Goal: Task Accomplishment & Management: Complete application form

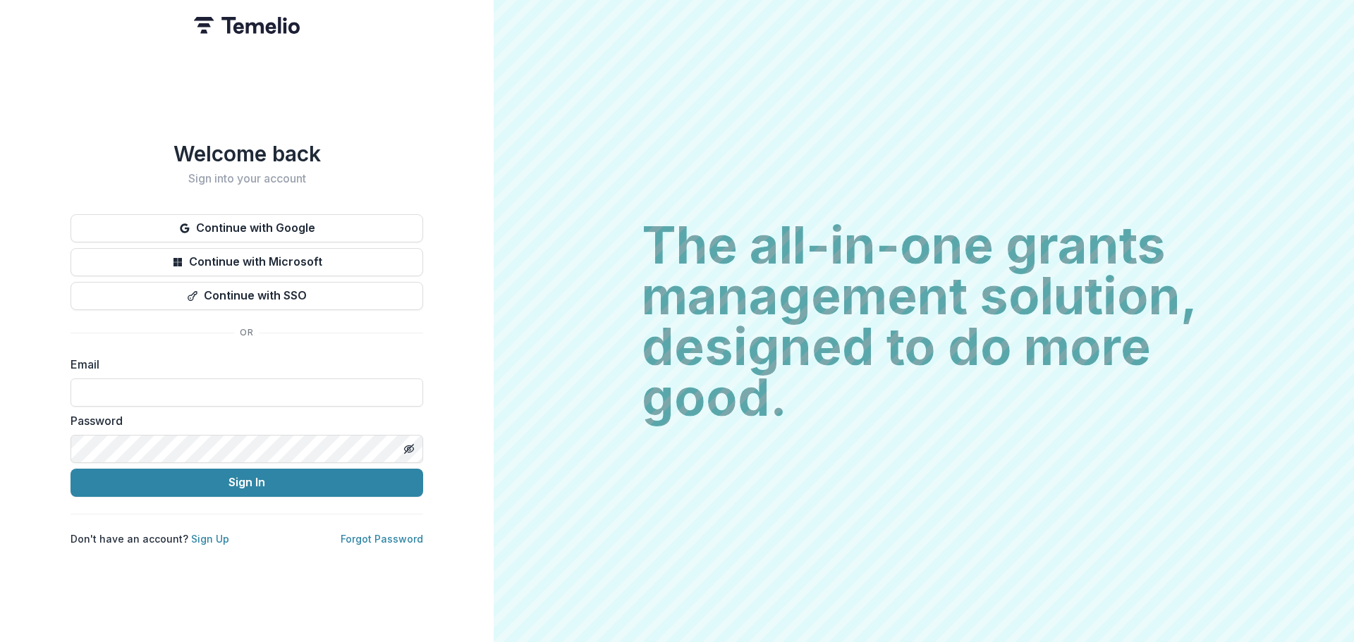
click at [149, 370] on div "Email" at bounding box center [247, 381] width 353 height 51
click at [154, 386] on input at bounding box center [247, 393] width 353 height 28
type input "**********"
click at [71, 469] on button "Sign In" at bounding box center [247, 483] width 353 height 28
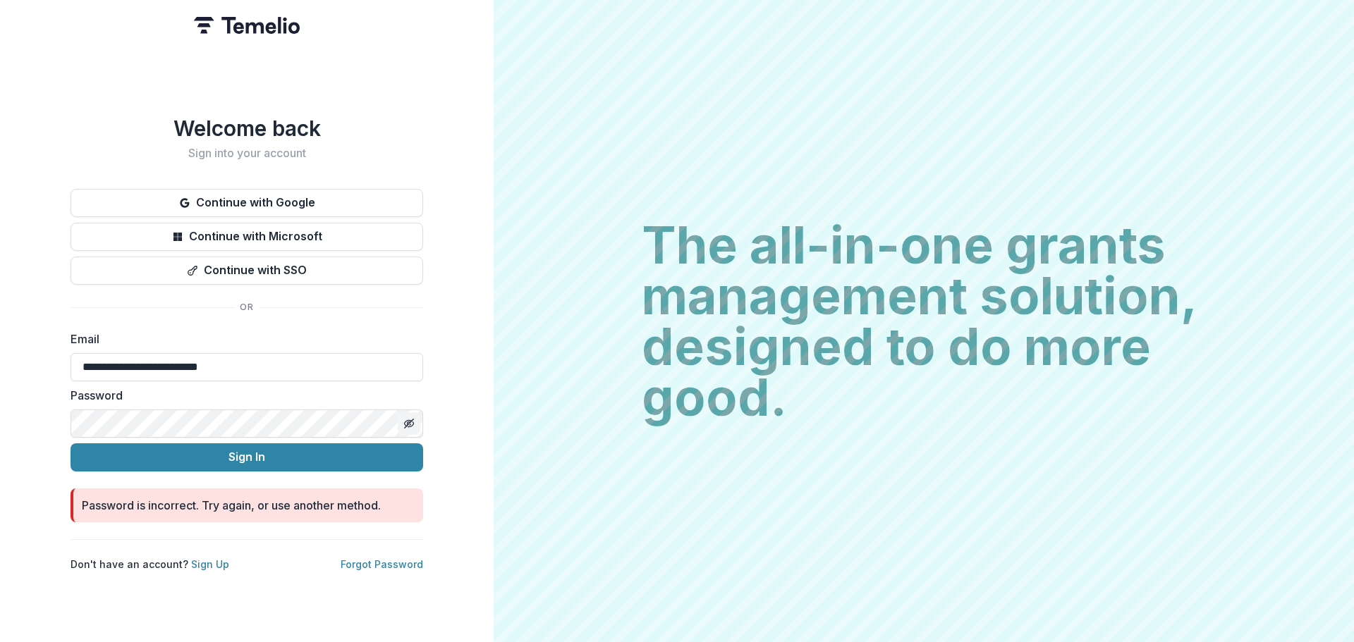
click at [414, 422] on icon "Toggle password visibility" at bounding box center [411, 424] width 6 height 5
click at [0, 336] on div "**********" at bounding box center [247, 321] width 494 height 642
click at [71, 444] on button "Sign In" at bounding box center [247, 458] width 353 height 28
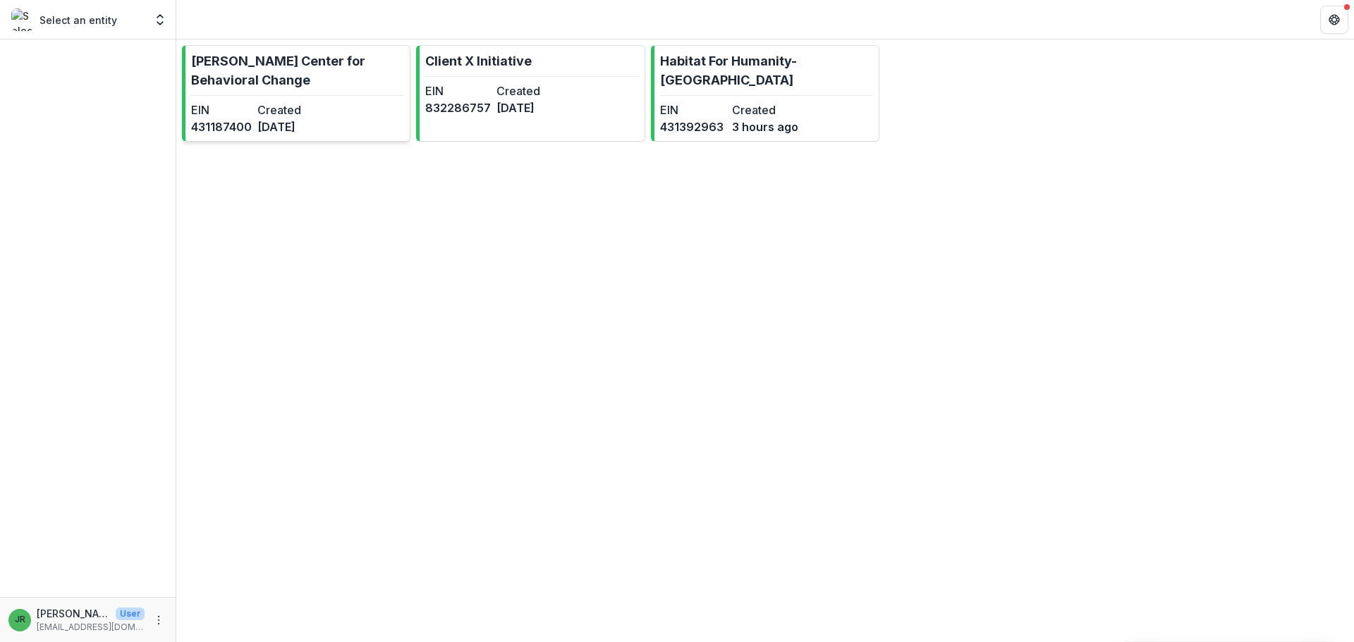
click at [218, 61] on p "[PERSON_NAME] Center for Behavioral Change" at bounding box center [297, 70] width 213 height 38
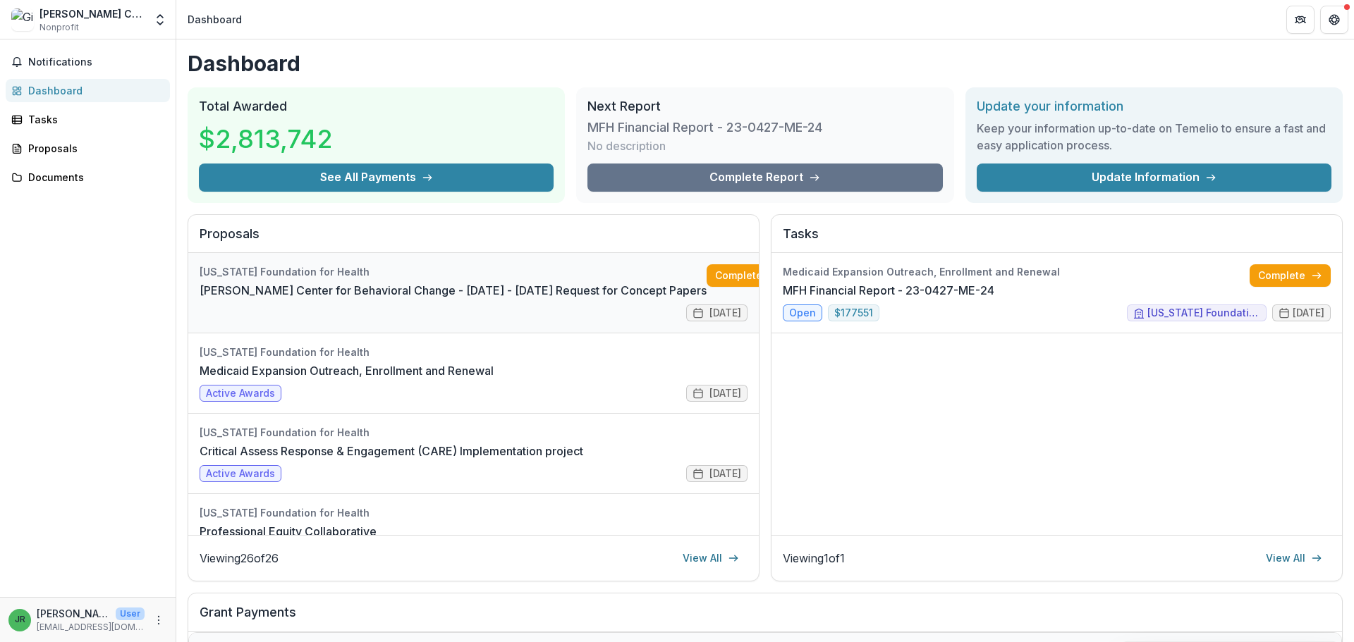
click at [547, 284] on link "[PERSON_NAME] Center for Behavioral Change - [DATE] - [DATE] Request for Concep…" at bounding box center [453, 290] width 507 height 17
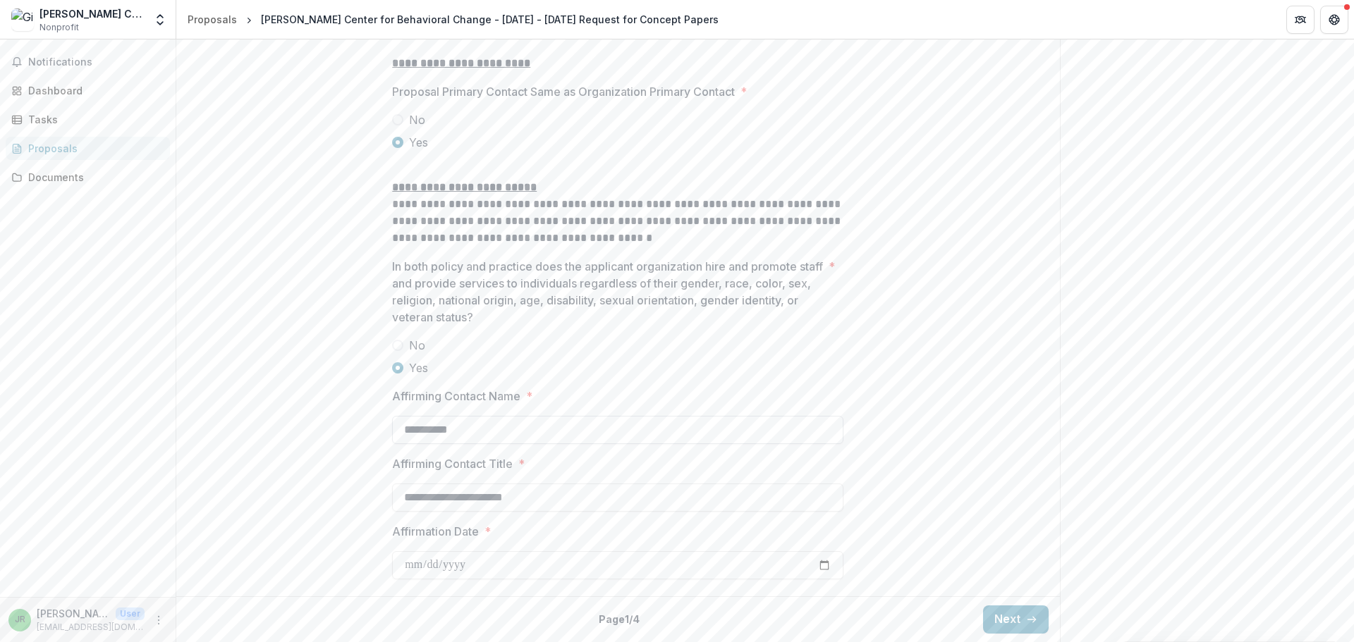
scroll to position [1803, 0]
click at [992, 621] on button "Next" at bounding box center [1016, 620] width 66 height 28
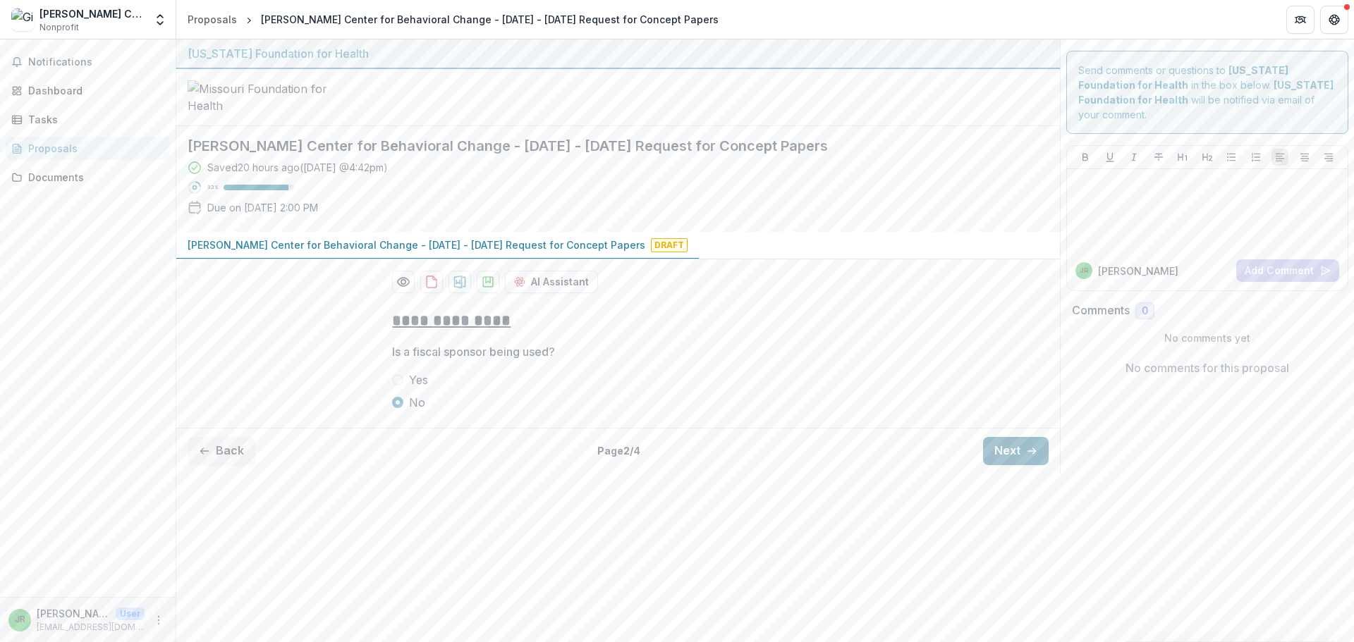
scroll to position [0, 0]
click at [1014, 465] on button "Next" at bounding box center [1016, 451] width 66 height 28
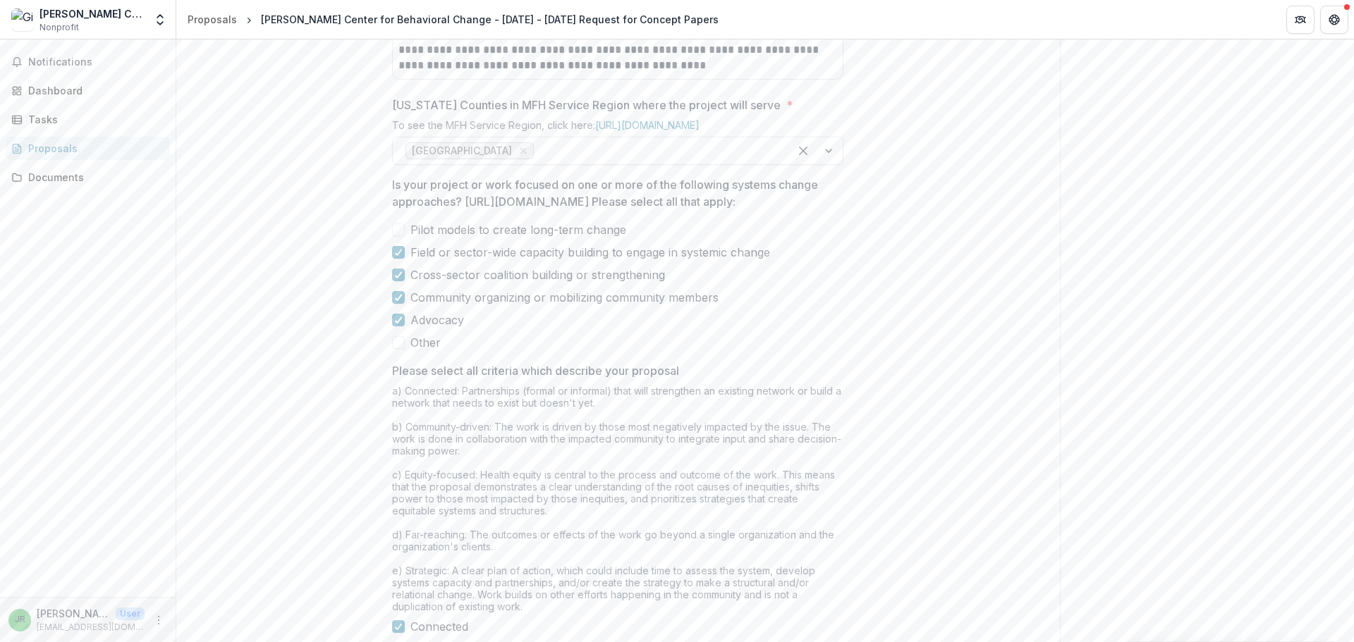
scroll to position [1187, 0]
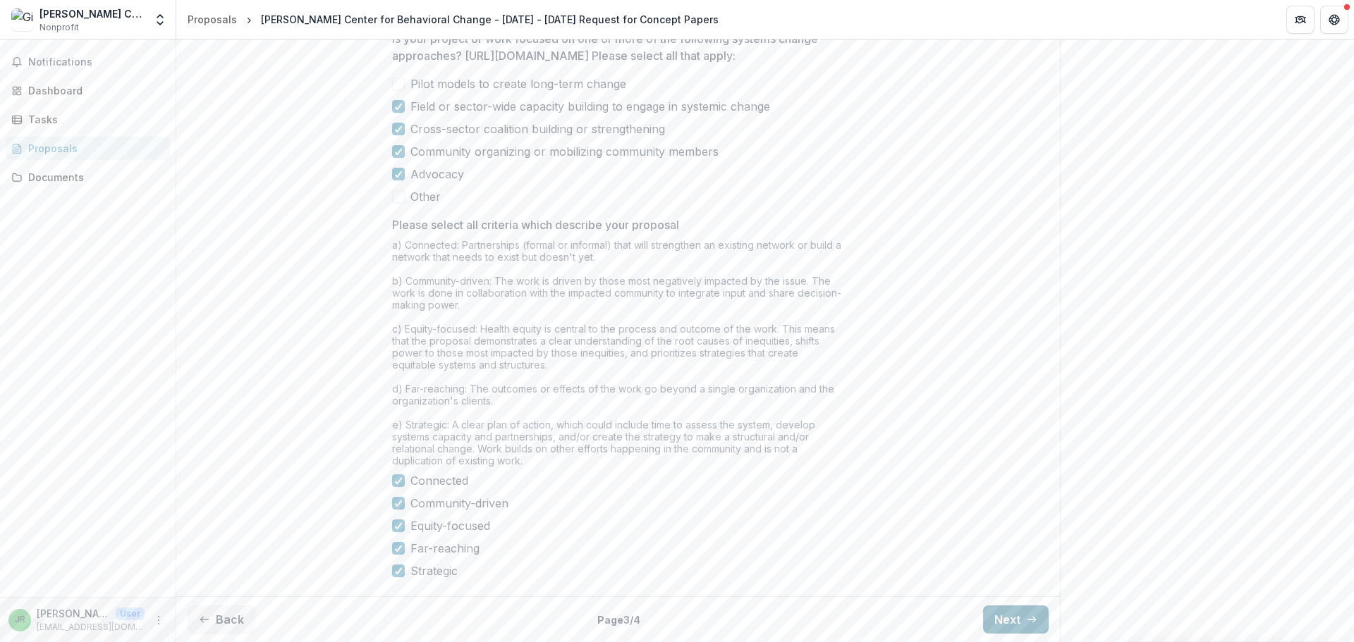
click at [1001, 614] on button "Next" at bounding box center [1016, 620] width 66 height 28
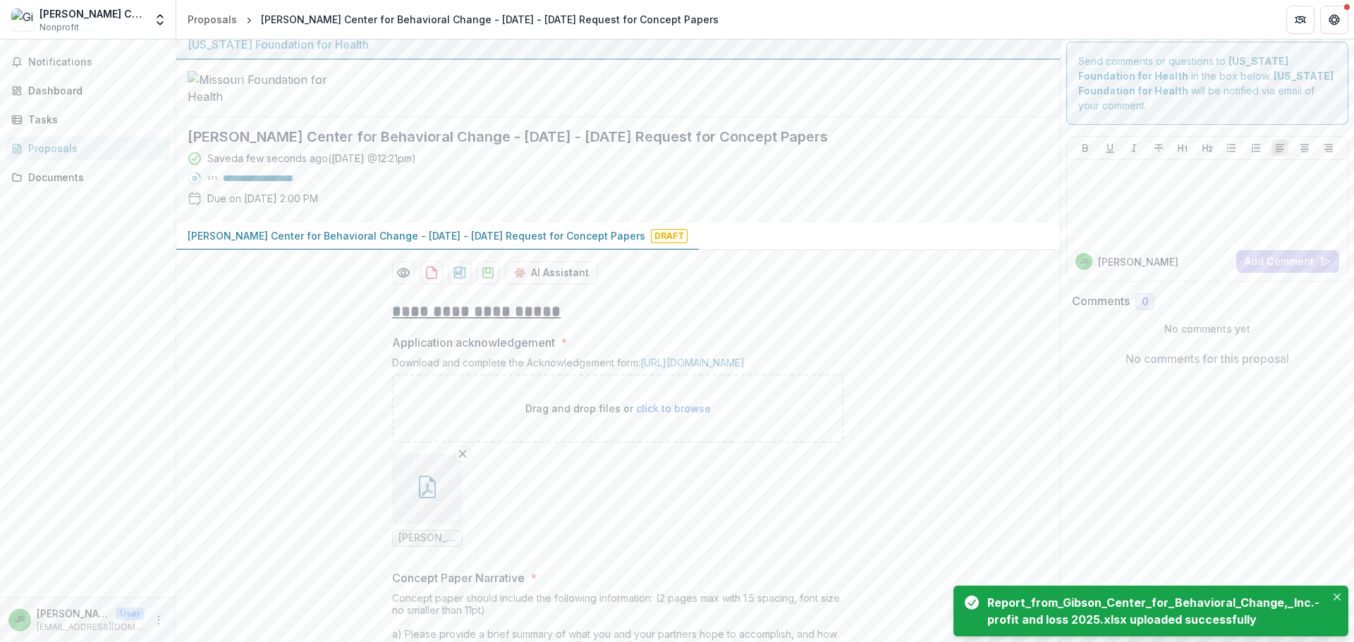
scroll to position [0, 0]
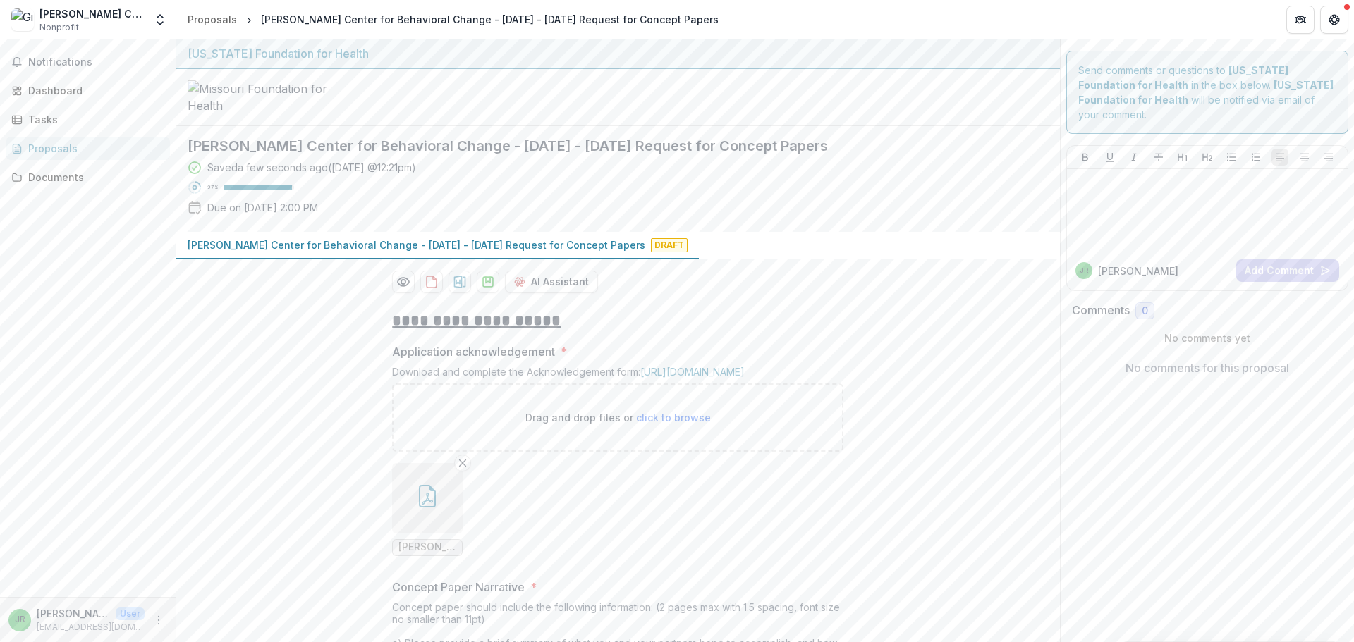
click at [118, 20] on div "[PERSON_NAME] Center for Behavioral Change" at bounding box center [91, 13] width 105 height 15
click at [154, 17] on icon "Open entity switcher" at bounding box center [160, 20] width 14 height 14
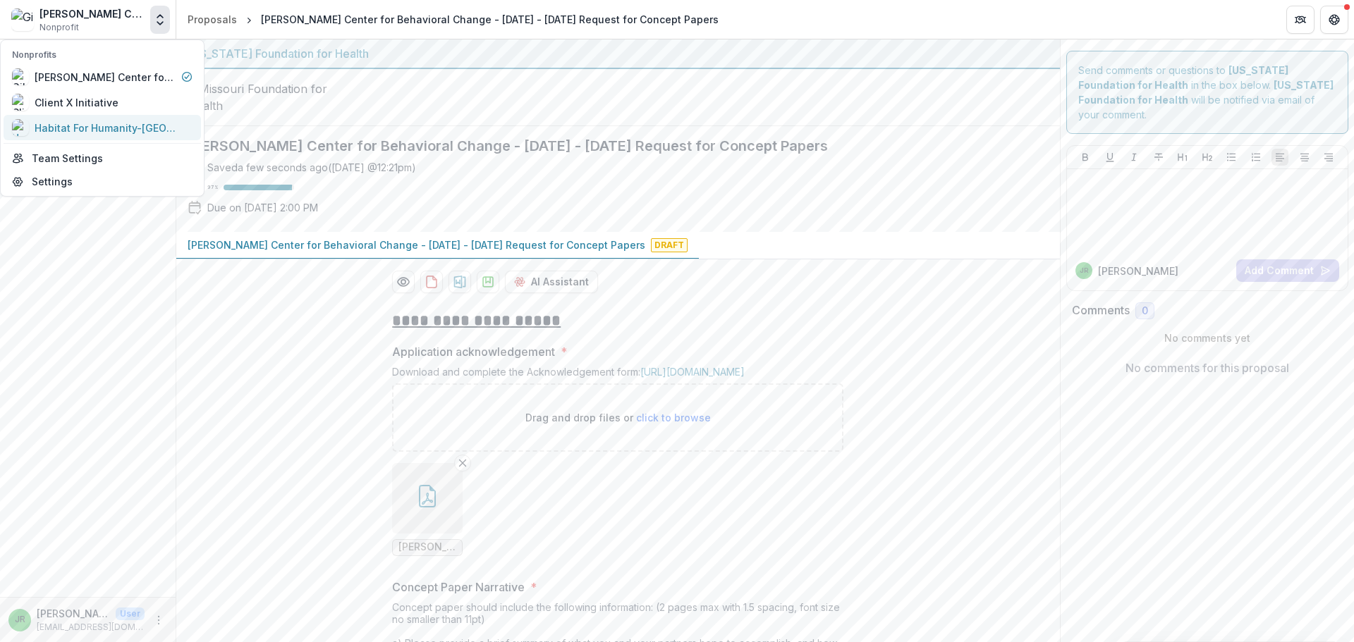
click at [111, 127] on div "Habitat For Humanity-[GEOGRAPHIC_DATA]" at bounding box center [105, 128] width 141 height 15
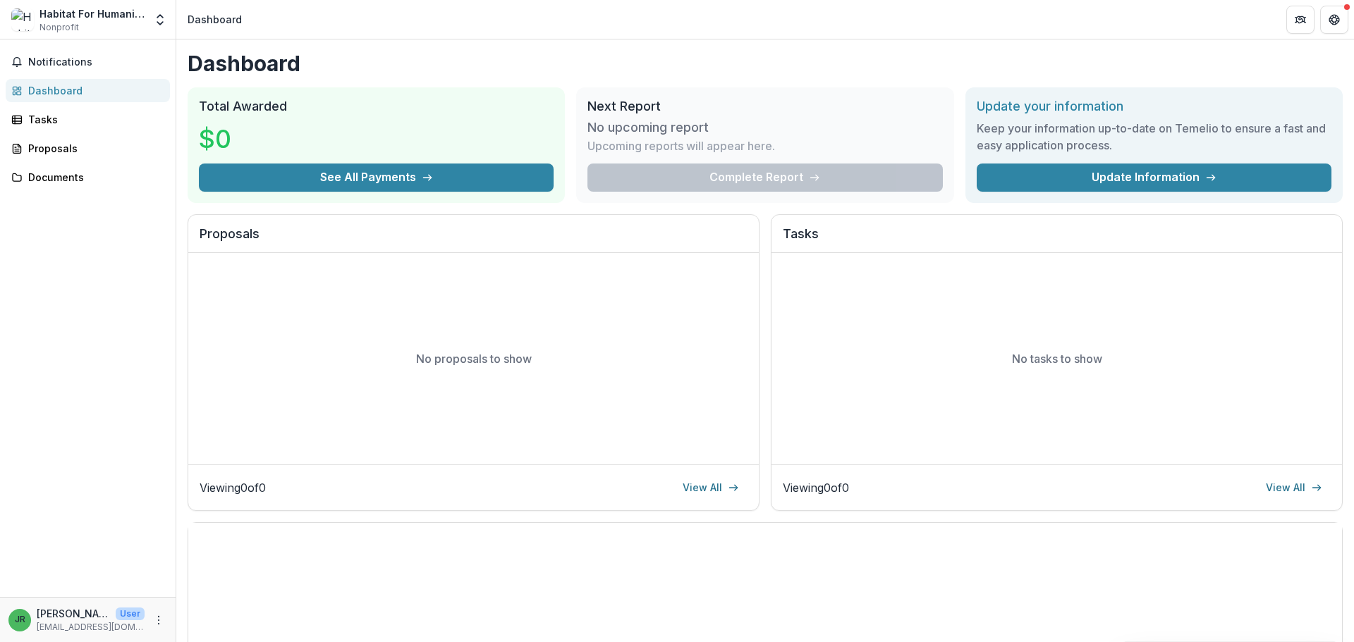
click at [675, 333] on div "No proposals to show" at bounding box center [473, 359] width 571 height 212
click at [56, 150] on div "Proposals" at bounding box center [93, 148] width 130 height 15
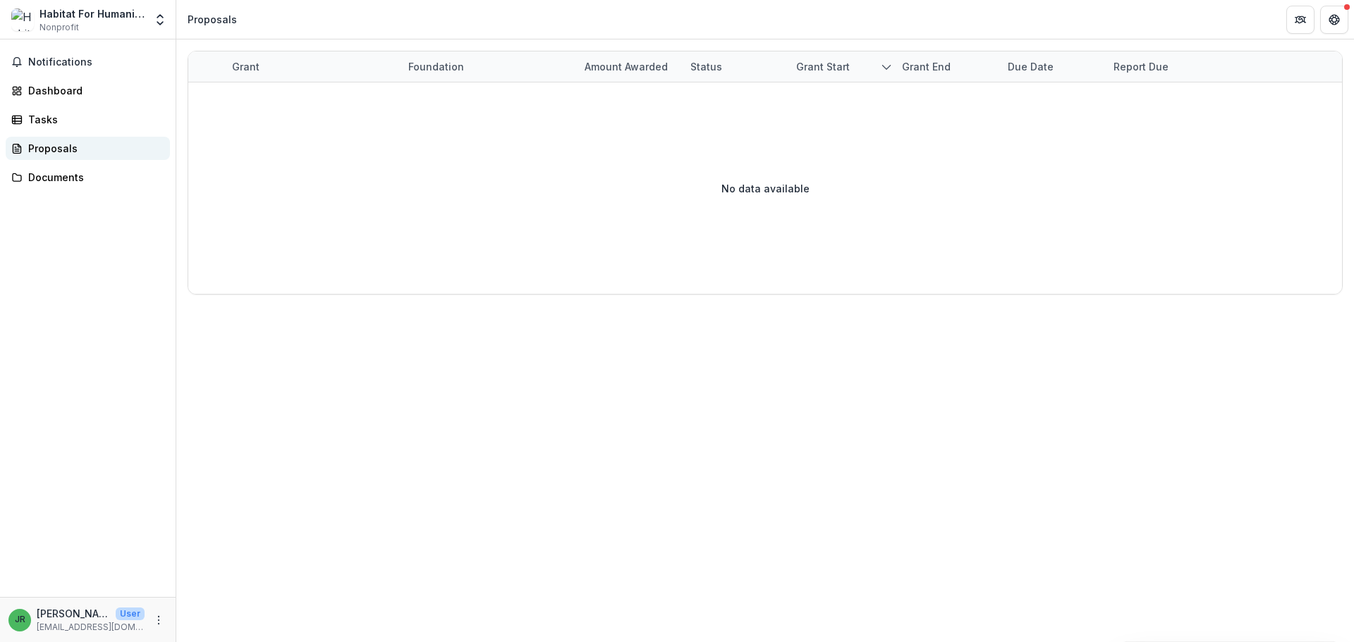
click at [56, 150] on div "Proposals" at bounding box center [93, 148] width 130 height 15
click at [56, 63] on span "Notifications" at bounding box center [96, 62] width 136 height 12
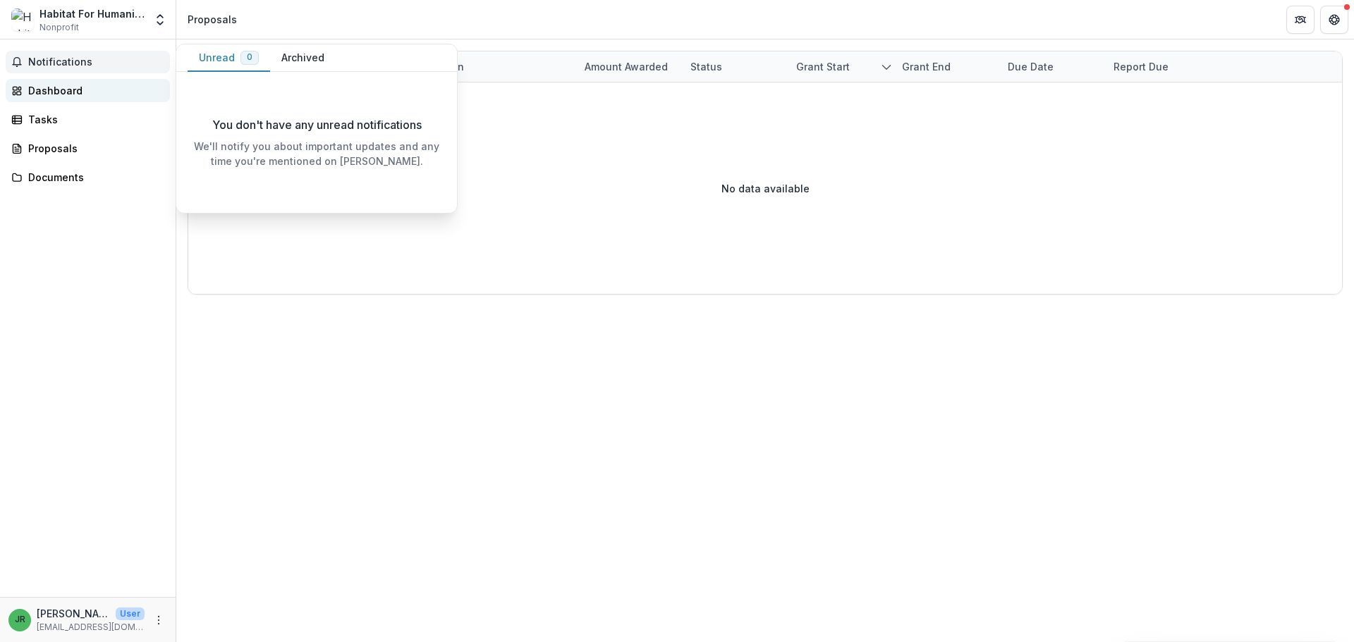
click at [49, 95] on div "Dashboard" at bounding box center [93, 90] width 130 height 15
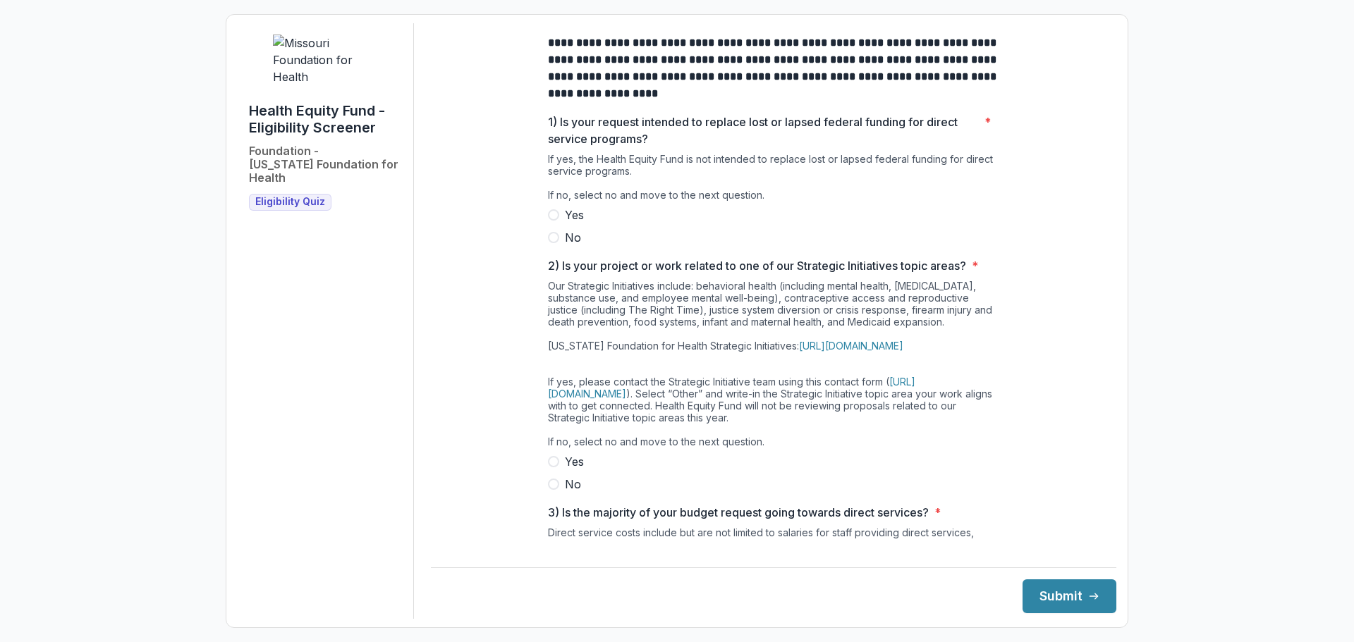
click at [554, 243] on span at bounding box center [553, 237] width 11 height 11
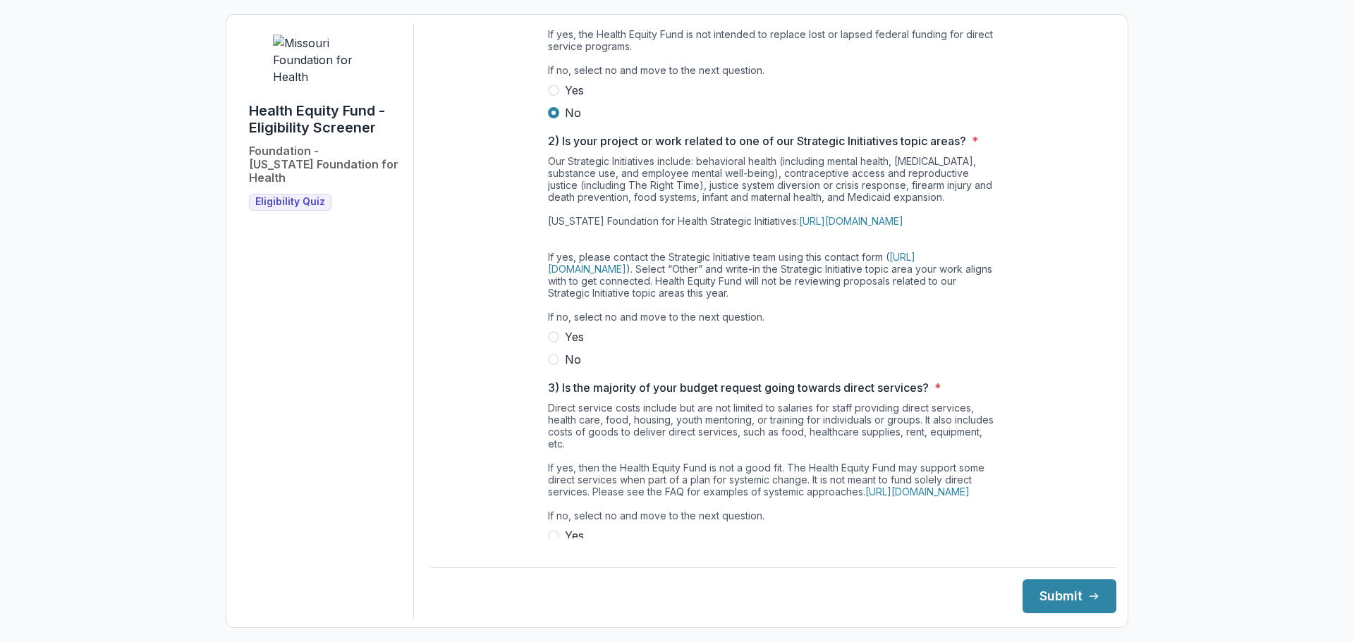
scroll to position [141, 0]
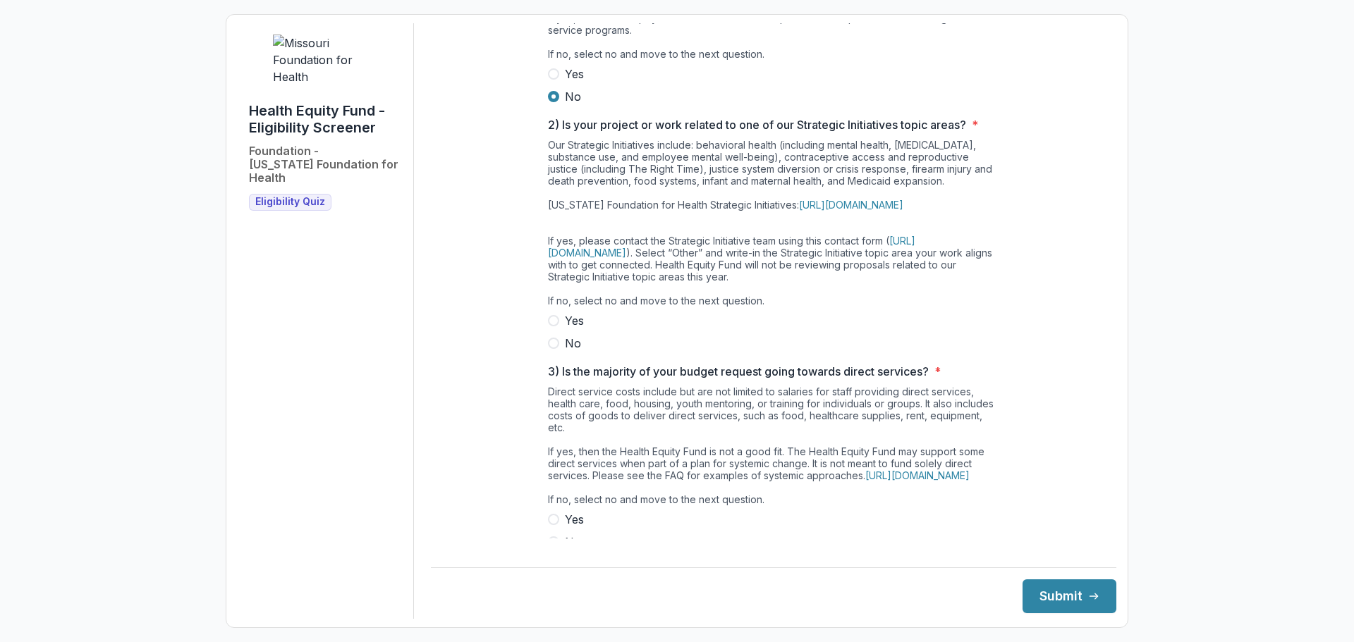
click at [552, 349] on span at bounding box center [553, 343] width 11 height 11
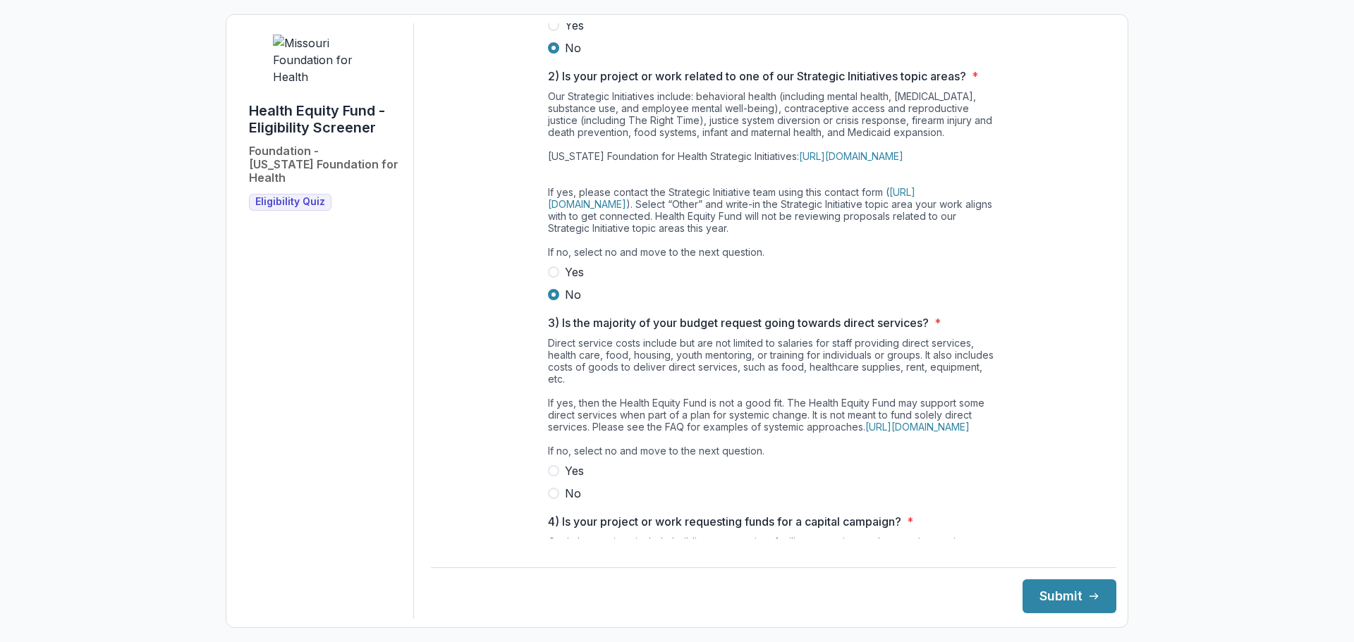
scroll to position [339, 0]
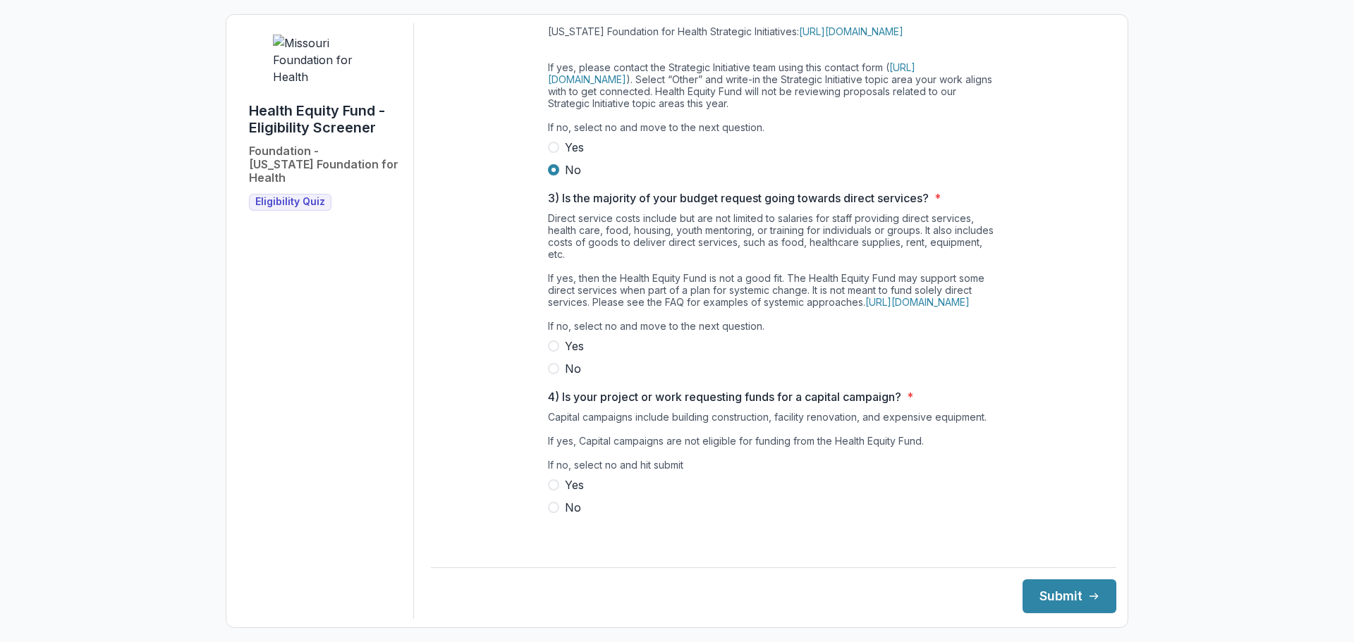
click at [551, 374] on span at bounding box center [553, 368] width 11 height 11
click at [551, 513] on span at bounding box center [553, 507] width 11 height 11
click at [1074, 600] on button "Submit" at bounding box center [1070, 597] width 94 height 34
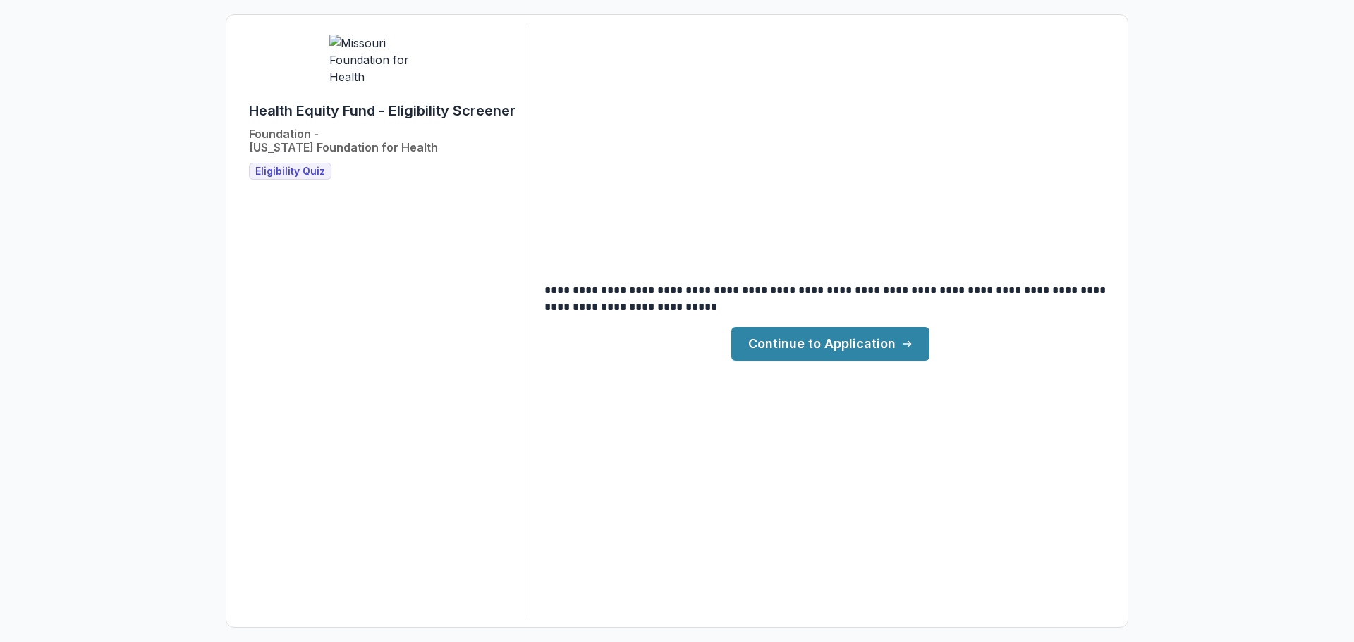
click at [824, 346] on link "Continue to Application" at bounding box center [830, 344] width 198 height 34
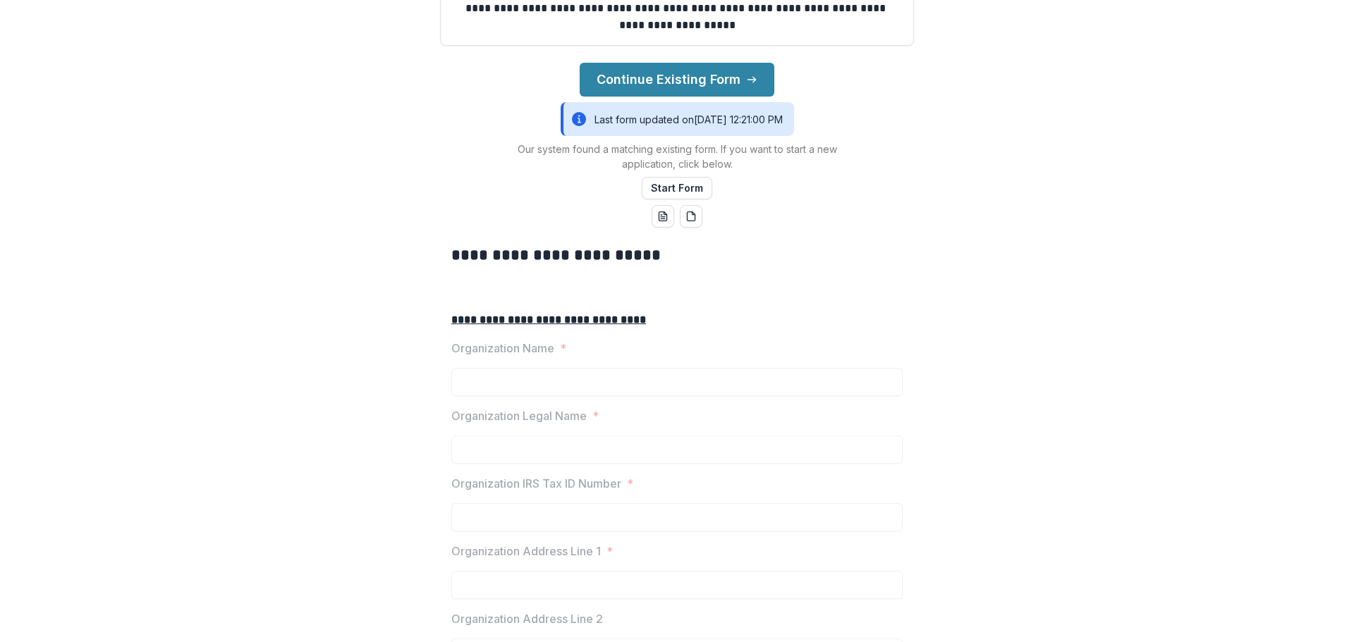
scroll to position [212, 0]
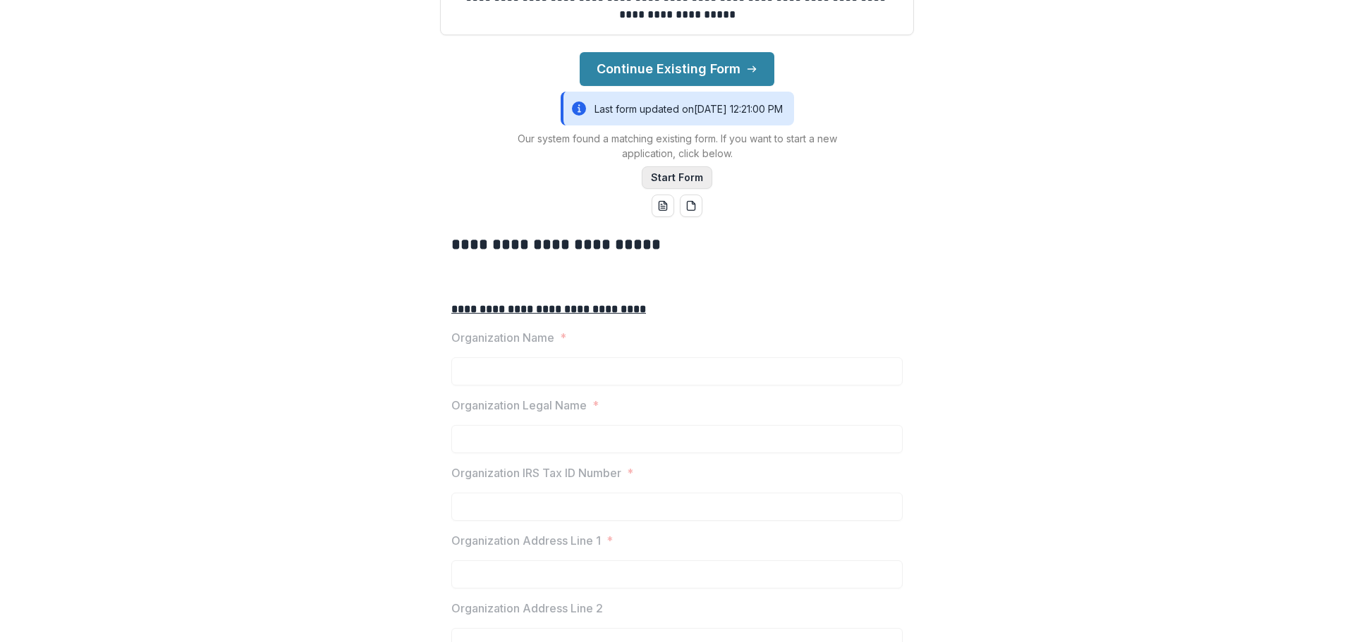
click at [671, 189] on button "Start Form" at bounding box center [677, 177] width 71 height 23
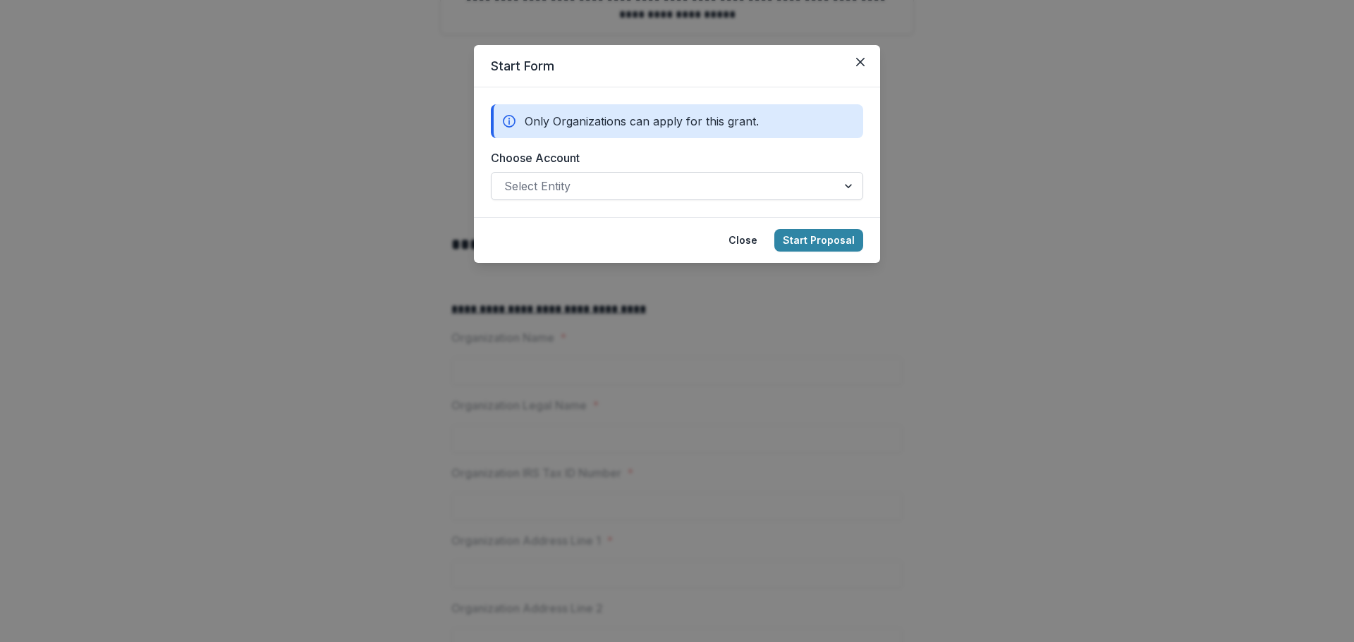
click at [602, 189] on div at bounding box center [664, 186] width 320 height 20
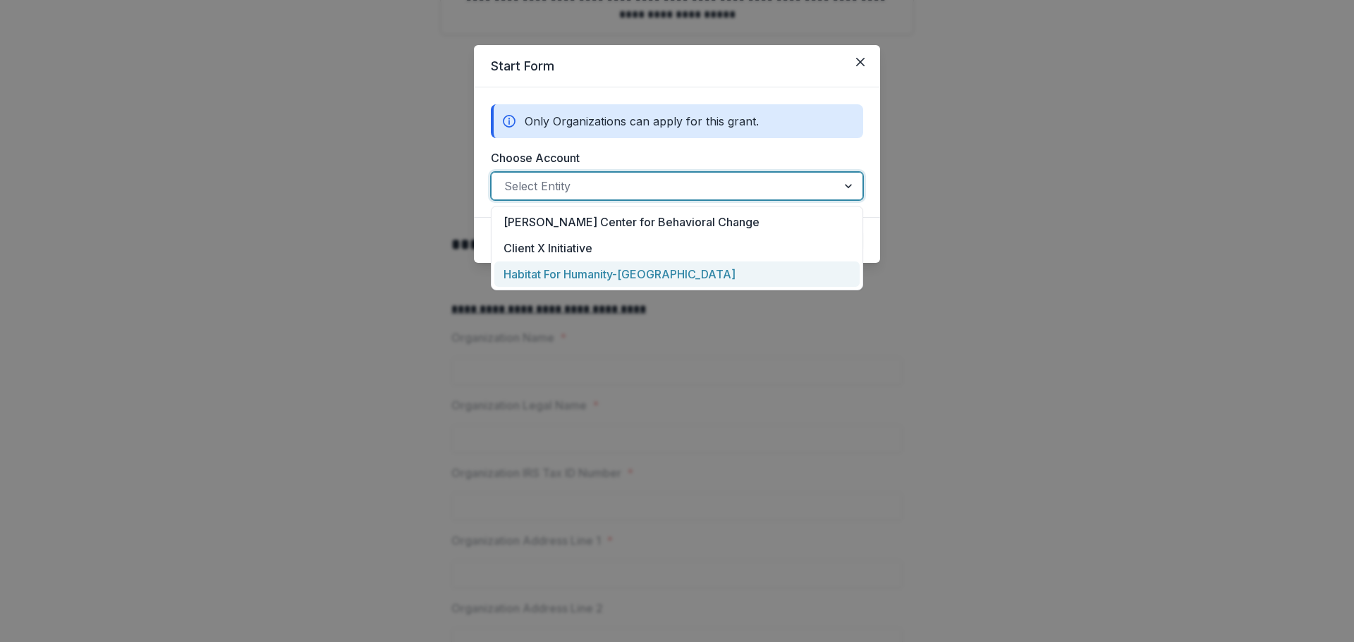
click at [604, 278] on div "Habitat For Humanity-[GEOGRAPHIC_DATA]" at bounding box center [676, 275] width 365 height 26
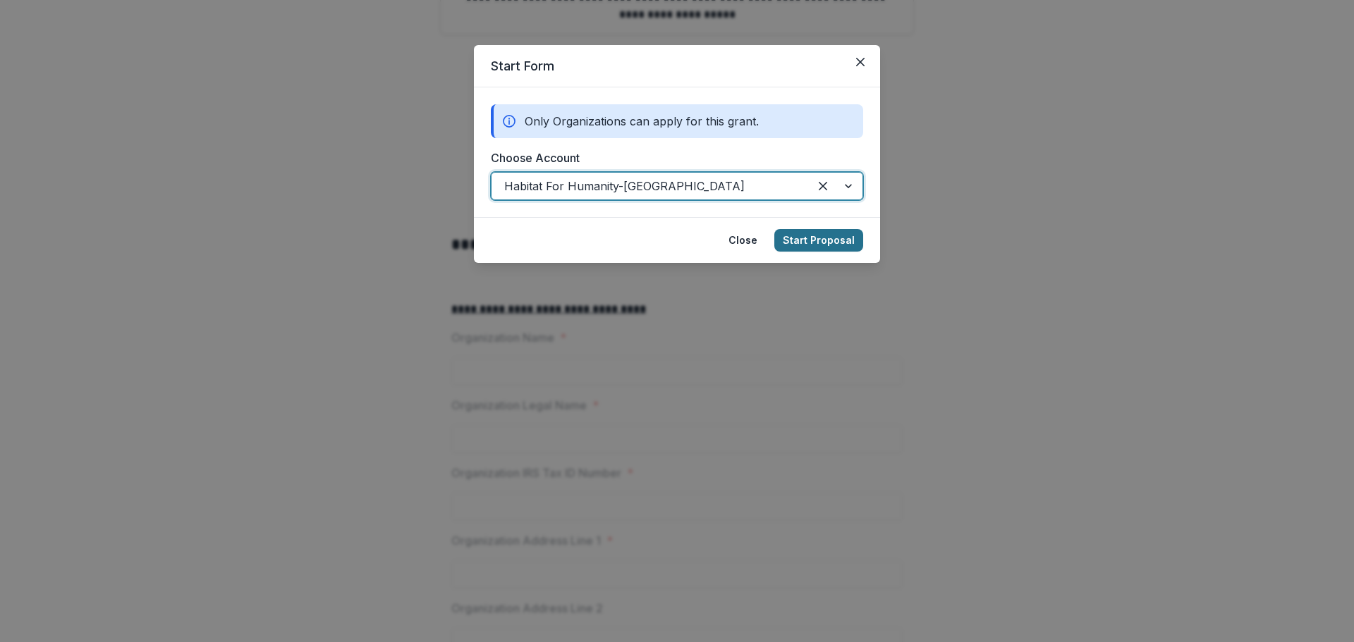
click at [834, 238] on button "Start Proposal" at bounding box center [818, 240] width 89 height 23
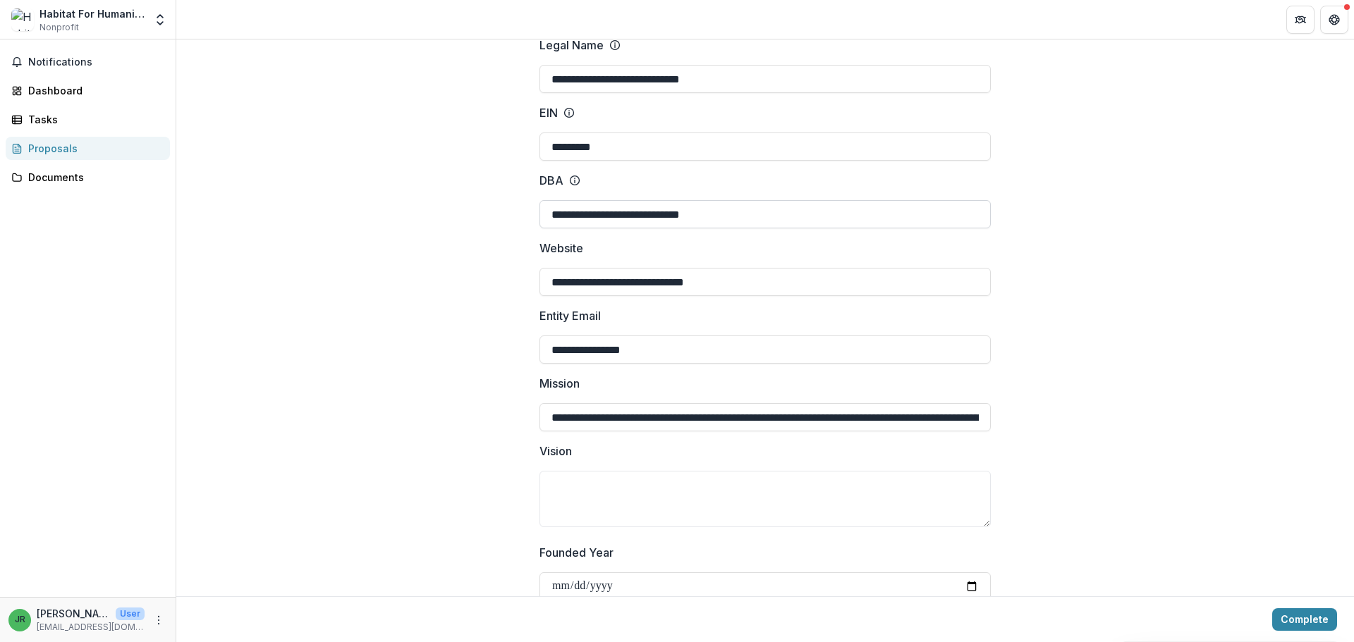
scroll to position [141, 0]
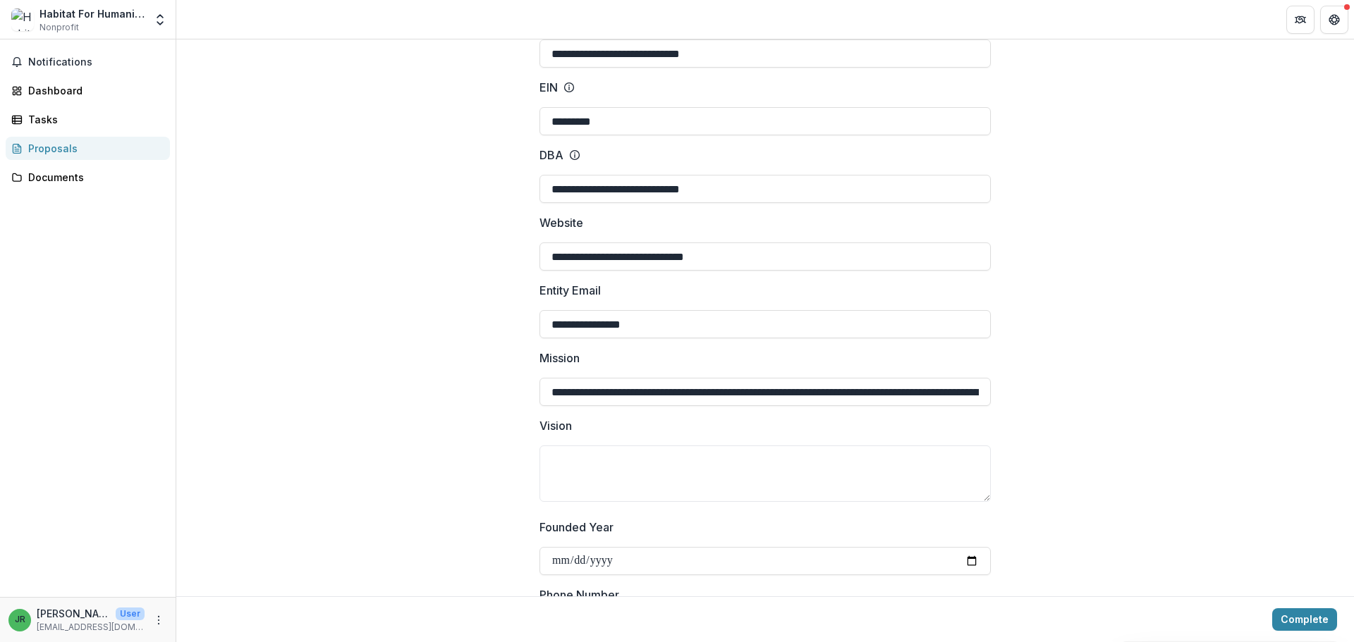
drag, startPoint x: 586, startPoint y: 328, endPoint x: 461, endPoint y: 319, distance: 125.9
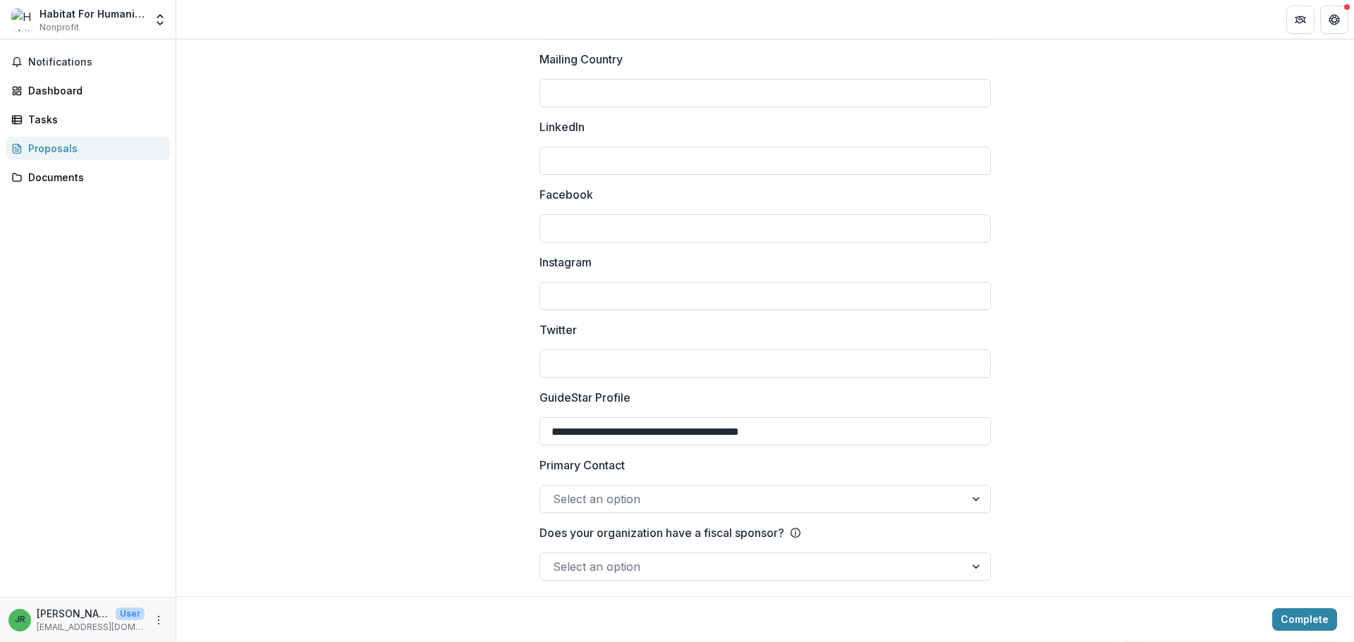
scroll to position [1848, 0]
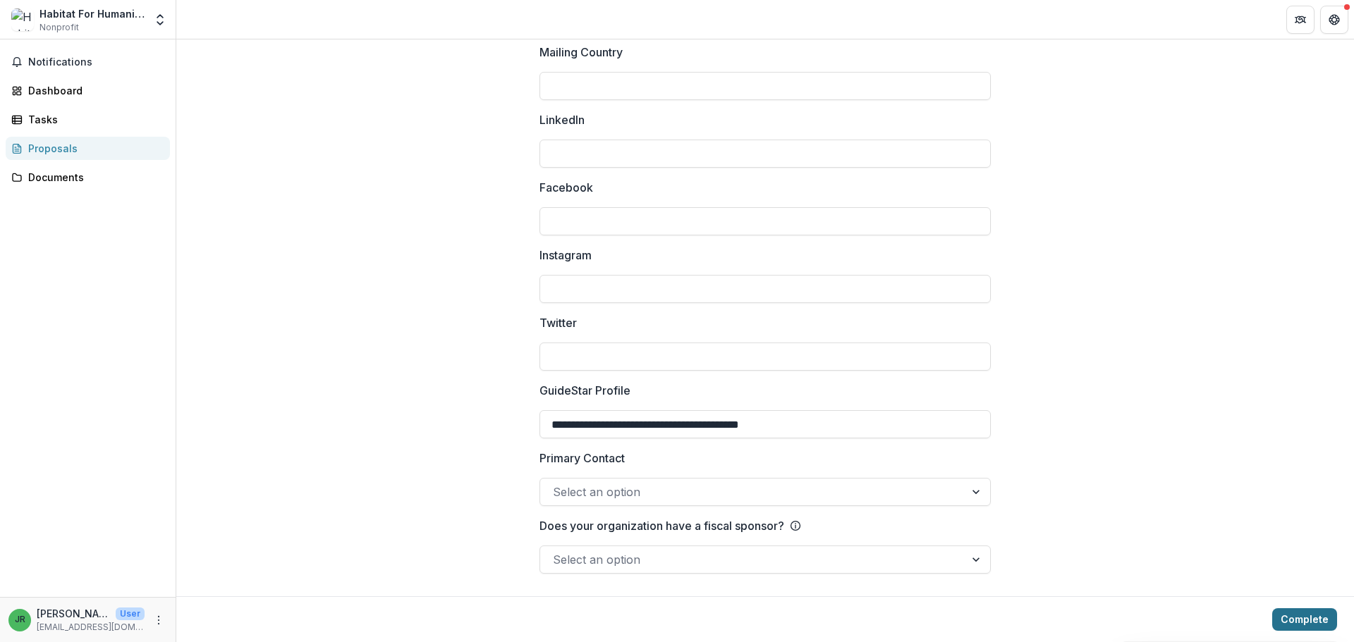
type input "**********"
click at [1290, 618] on button "Complete" at bounding box center [1304, 620] width 65 height 23
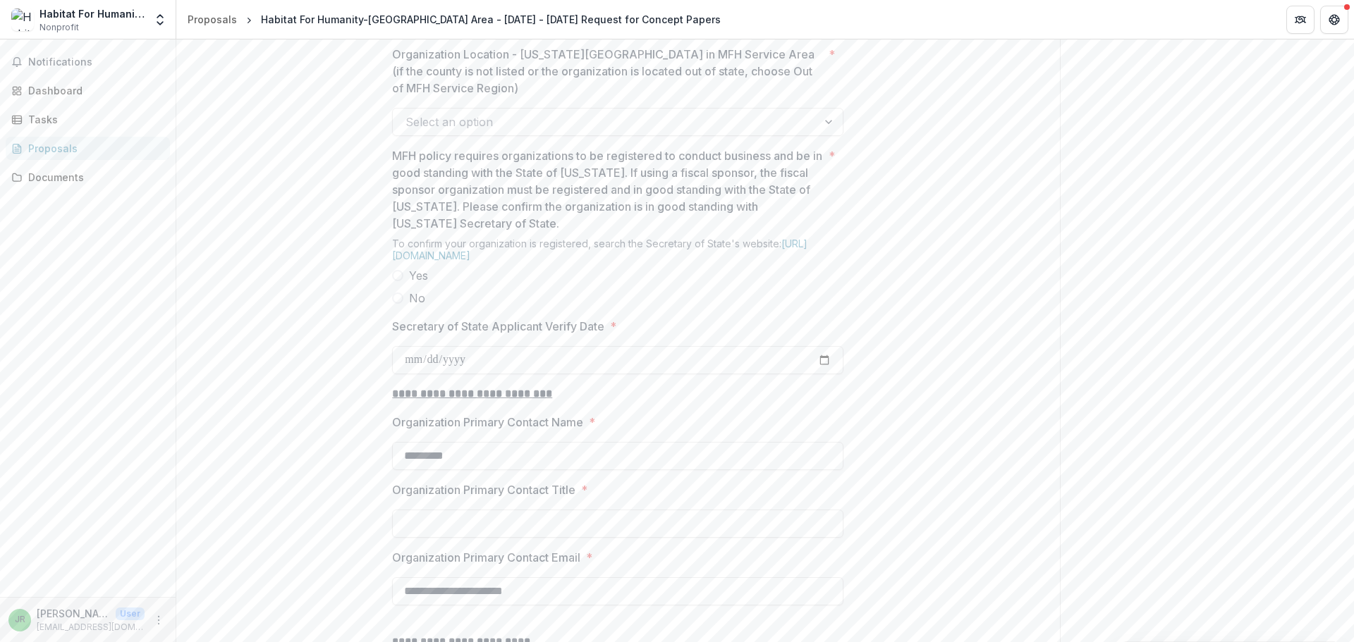
scroll to position [987, 0]
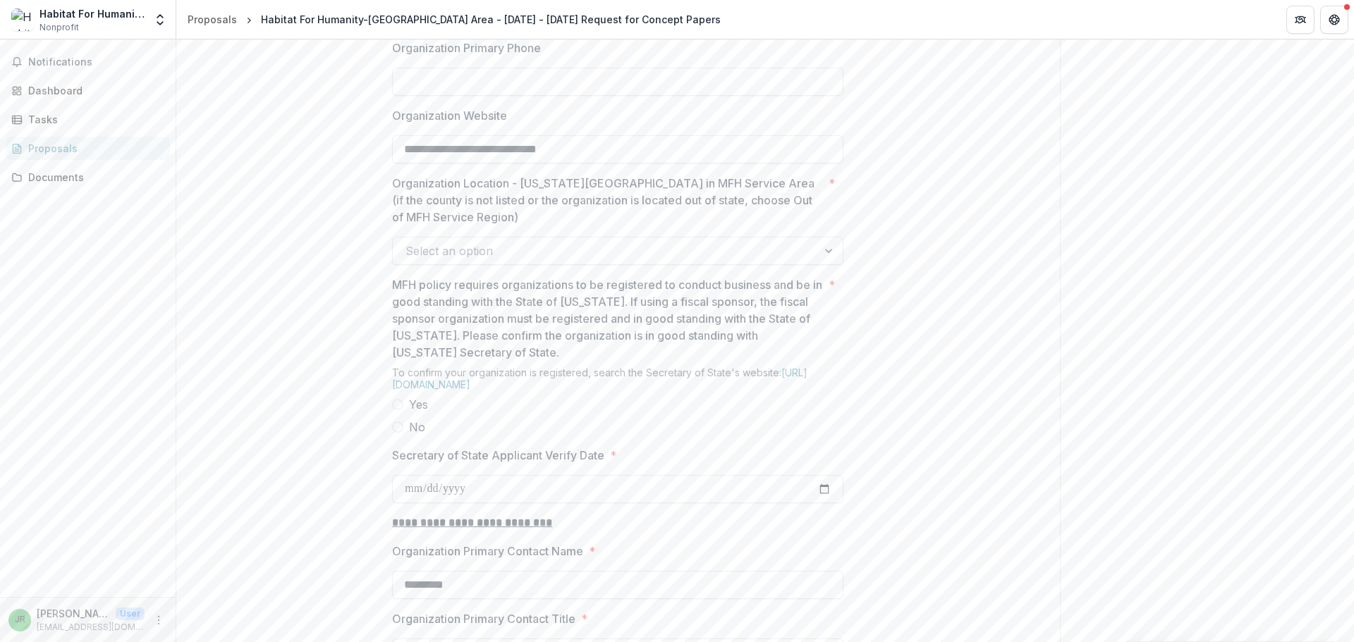
click at [759, 261] on div at bounding box center [605, 251] width 399 height 20
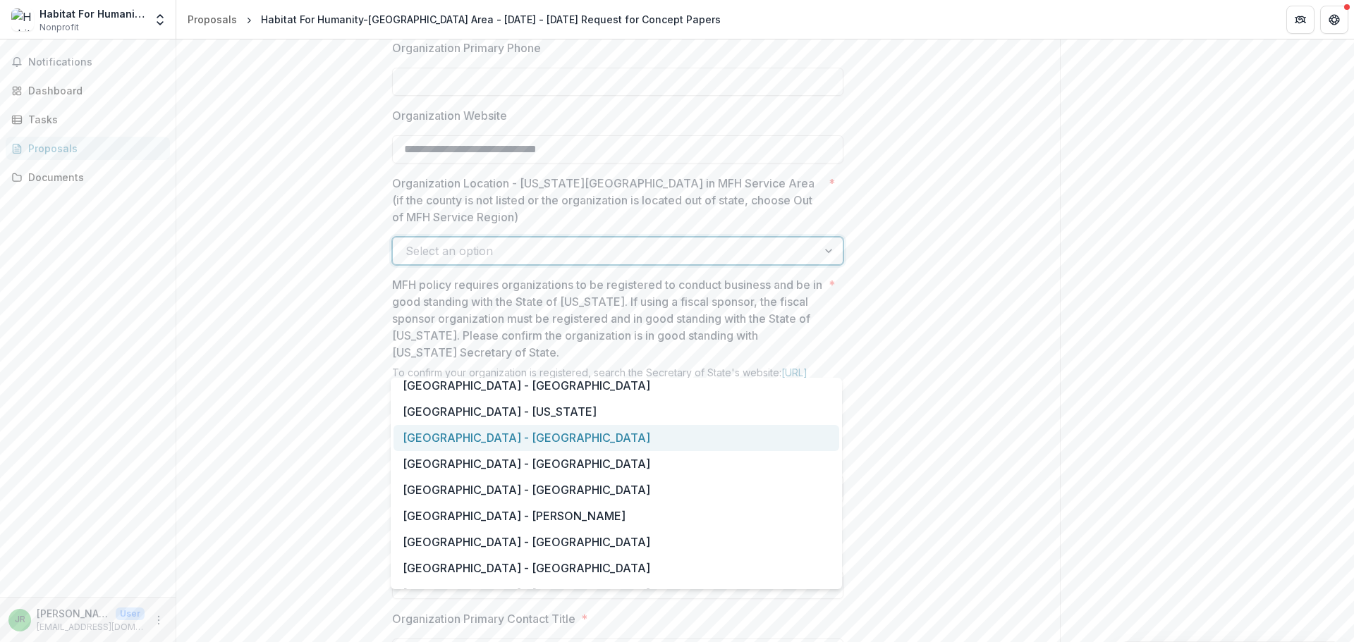
scroll to position [1128, 0]
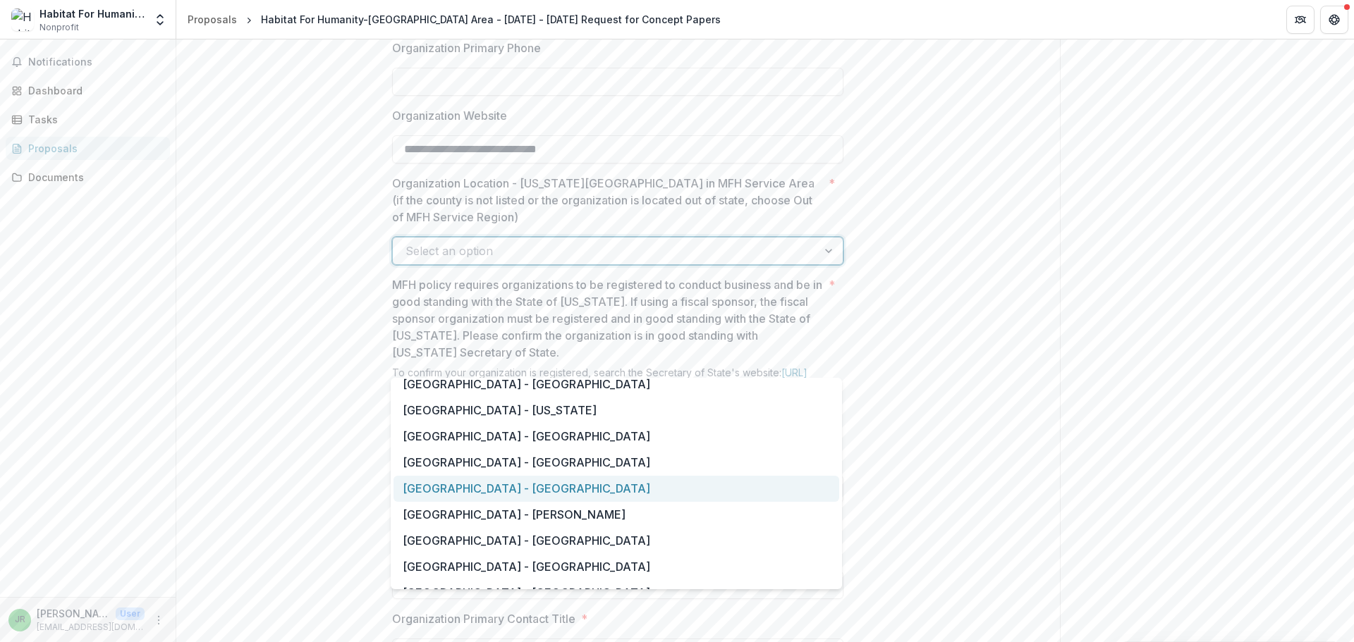
click at [609, 486] on div "[GEOGRAPHIC_DATA] - [GEOGRAPHIC_DATA]" at bounding box center [617, 489] width 446 height 26
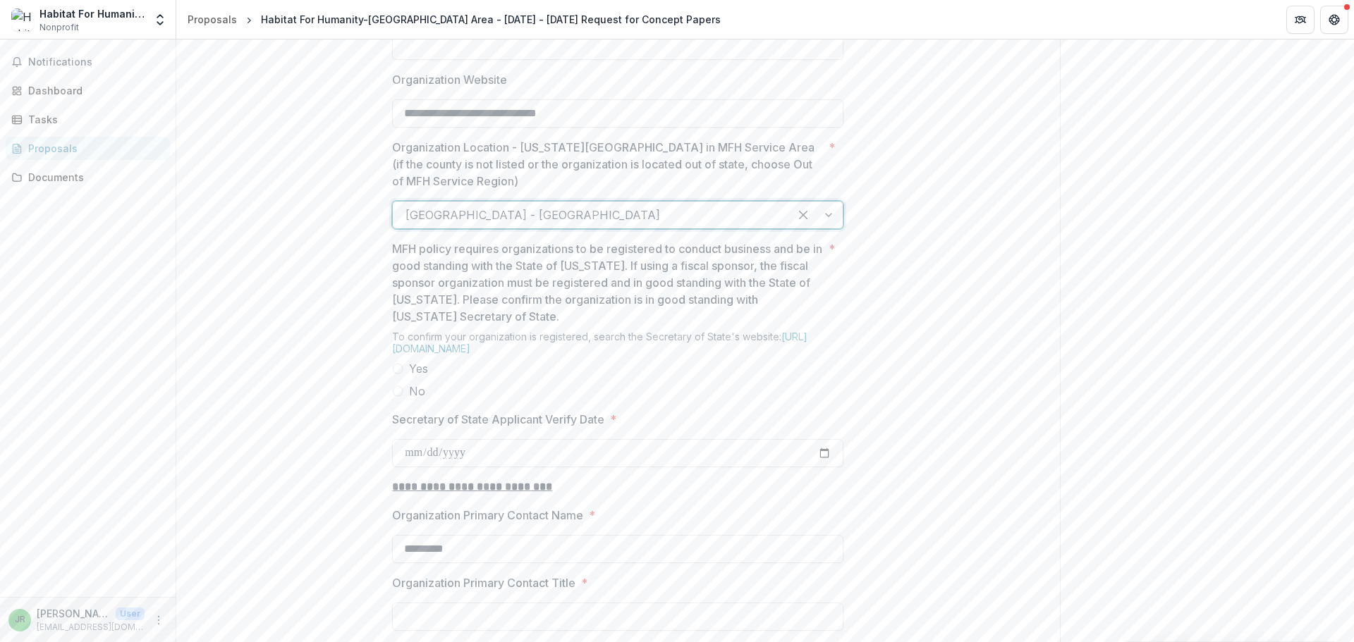
scroll to position [1058, 0]
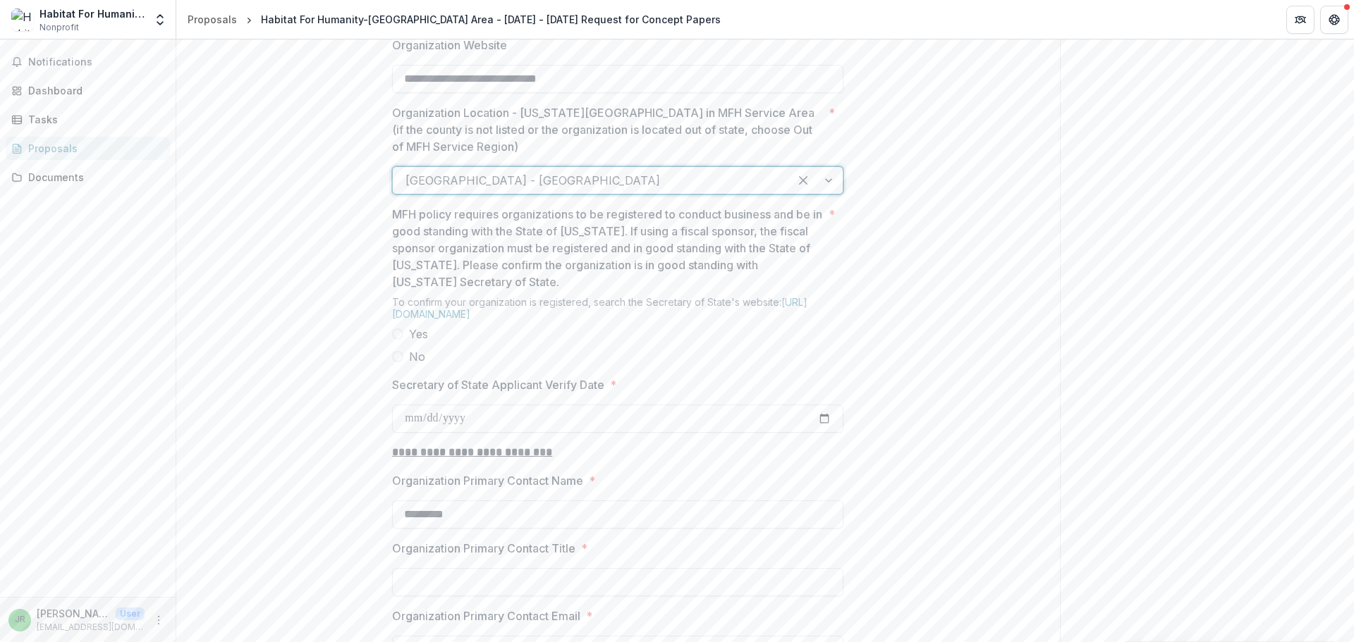
click at [395, 340] on span at bounding box center [397, 334] width 11 height 11
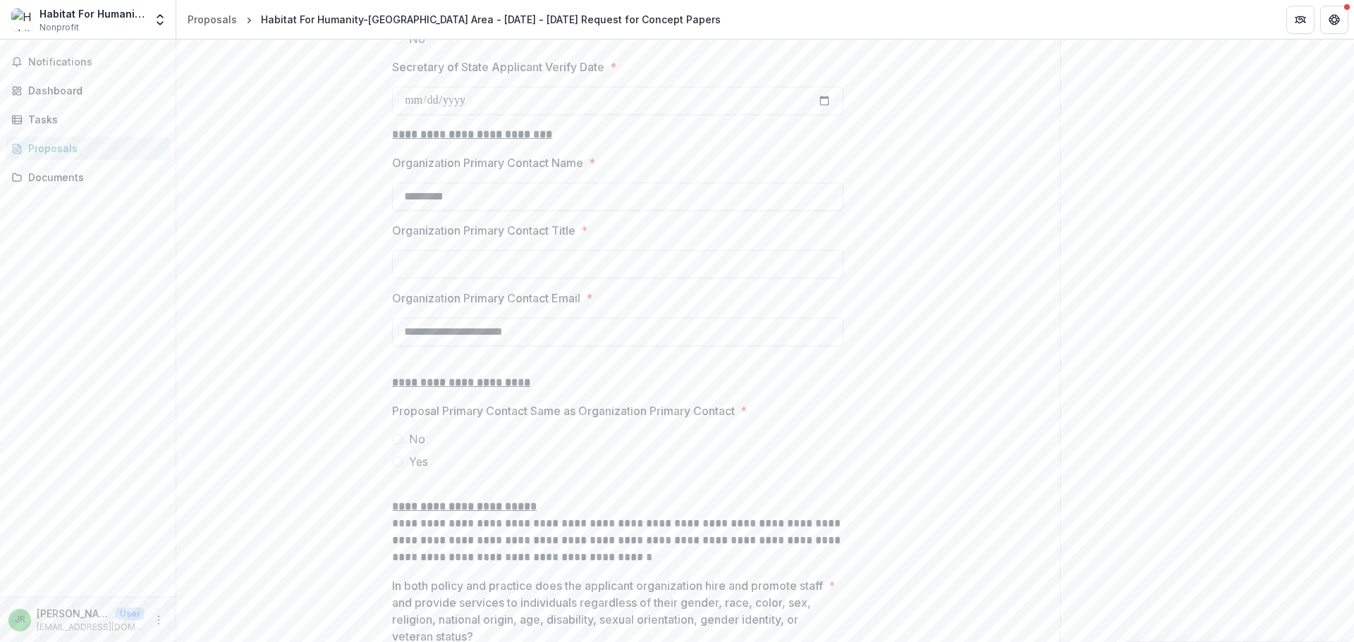
scroll to position [1410, 0]
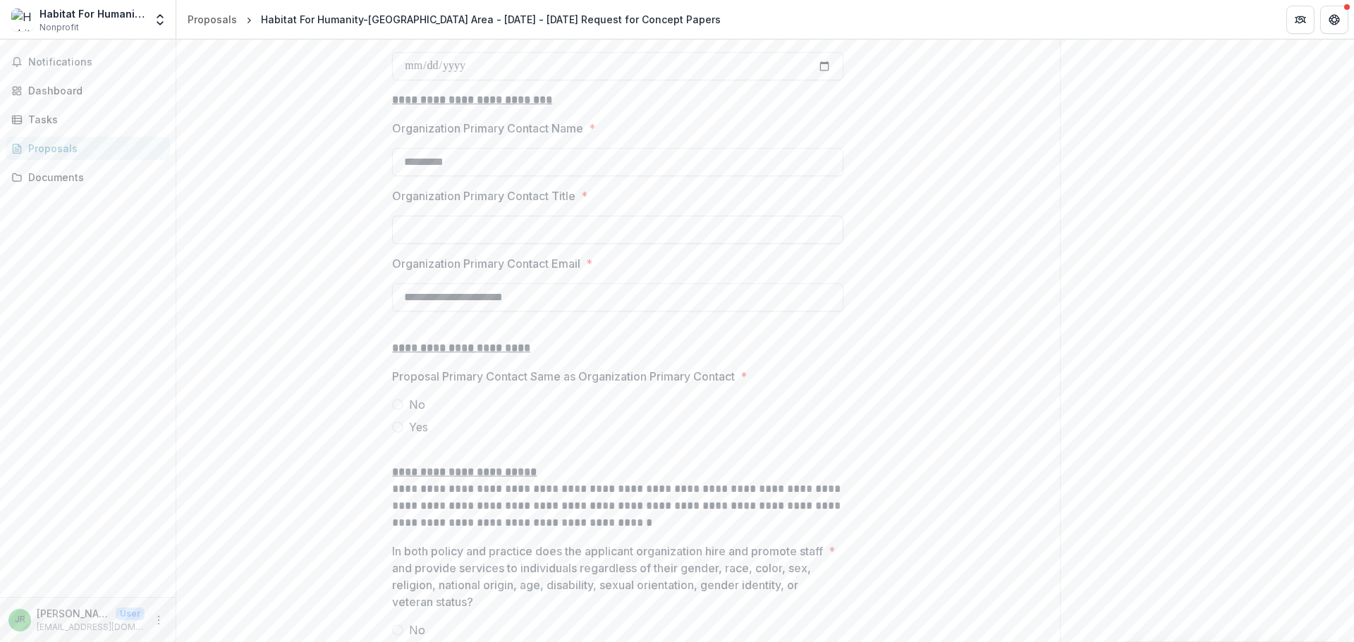
click at [565, 244] on input "Organization Primary Contact Title *" at bounding box center [617, 230] width 451 height 28
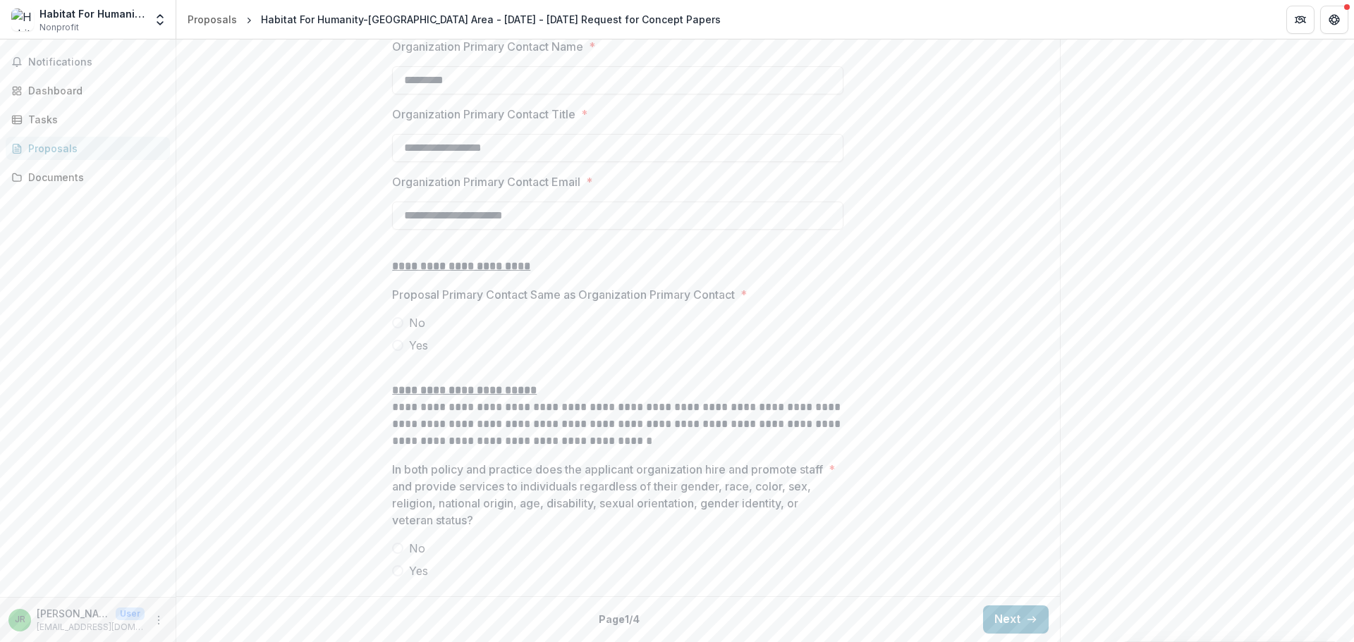
scroll to position [1552, 0]
type input "**********"
click at [396, 329] on span at bounding box center [397, 322] width 11 height 11
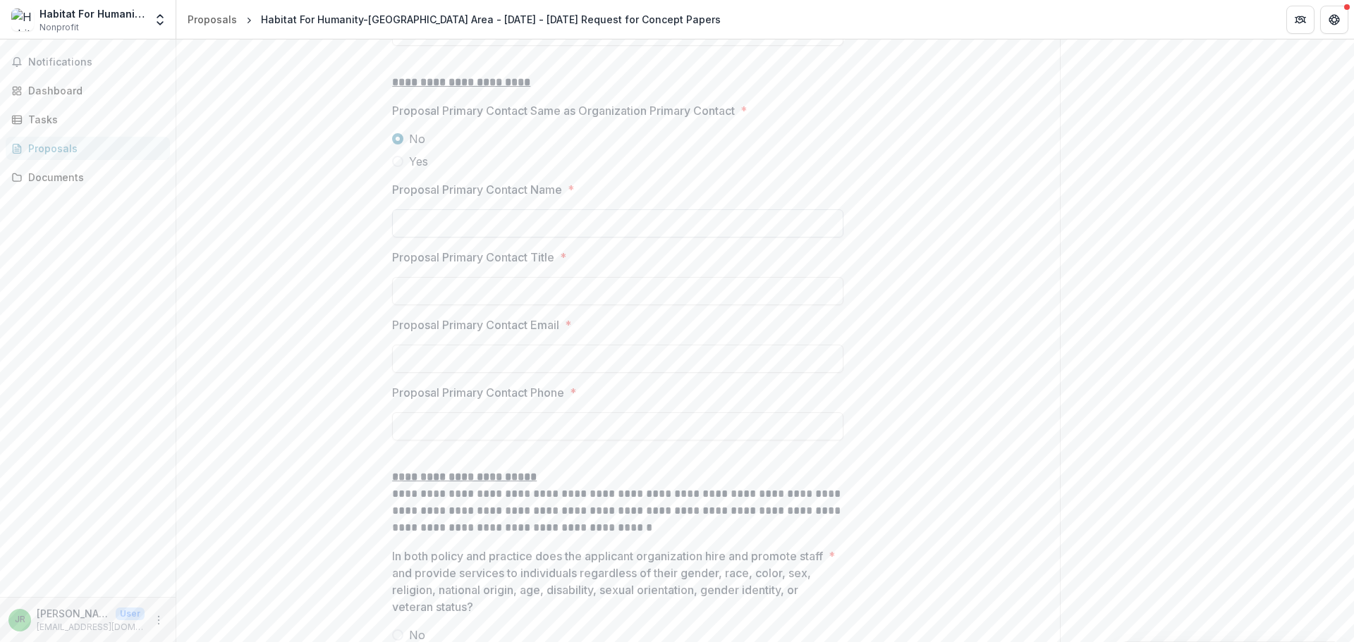
scroll to position [1693, 0]
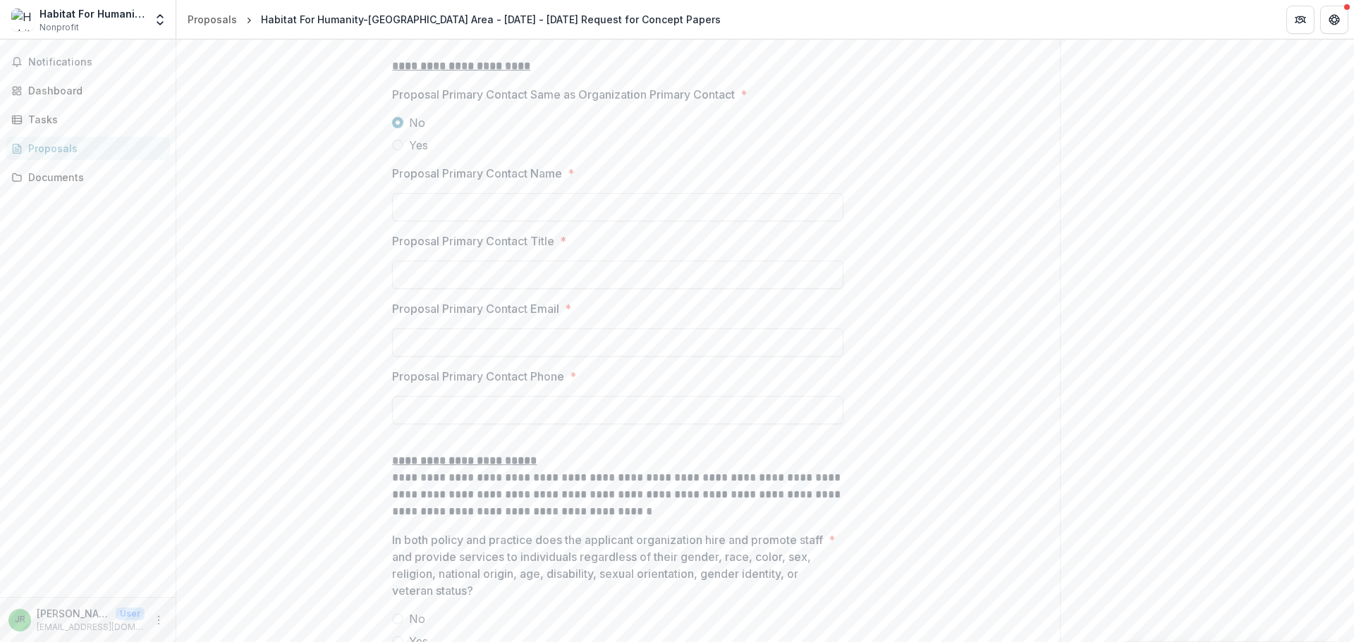
click at [397, 151] on span at bounding box center [397, 145] width 11 height 11
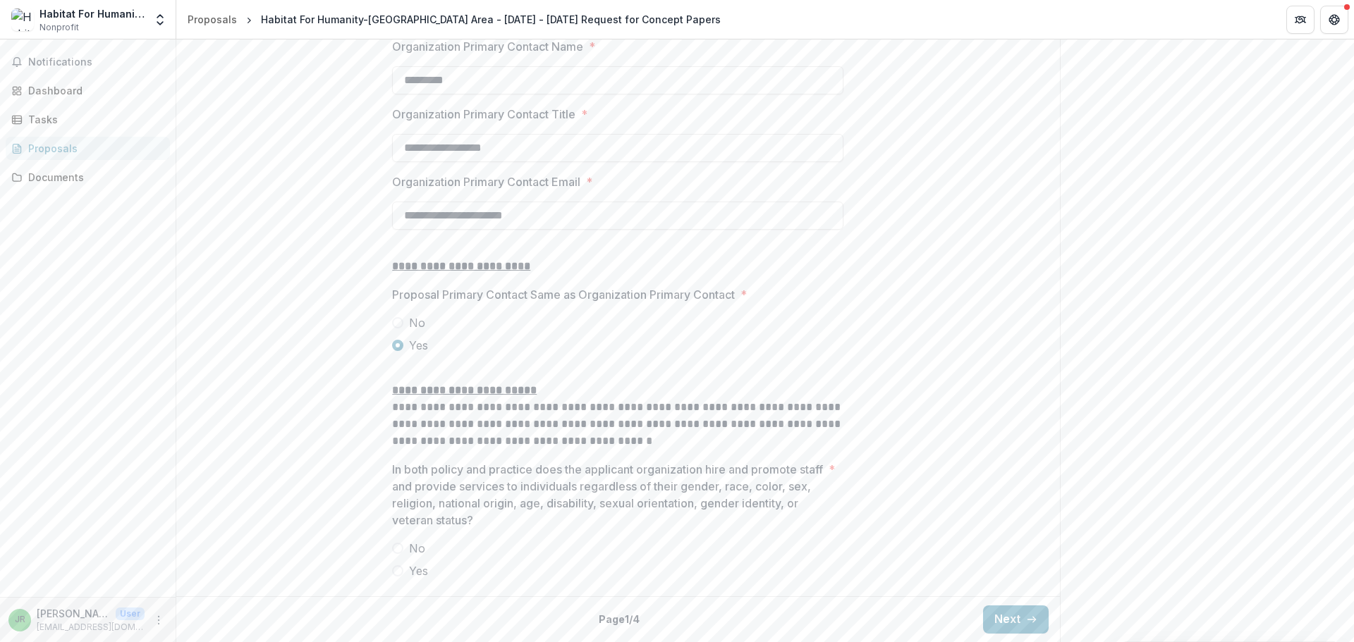
click at [398, 571] on span at bounding box center [397, 571] width 11 height 11
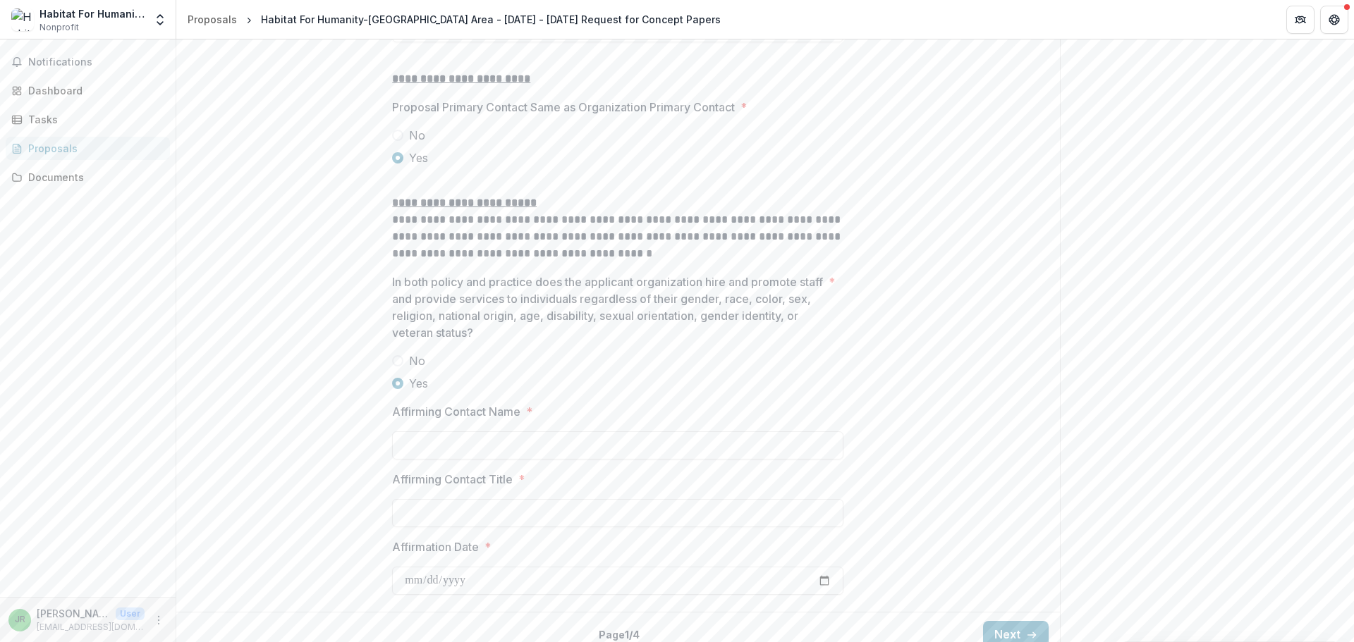
scroll to position [1803, 0]
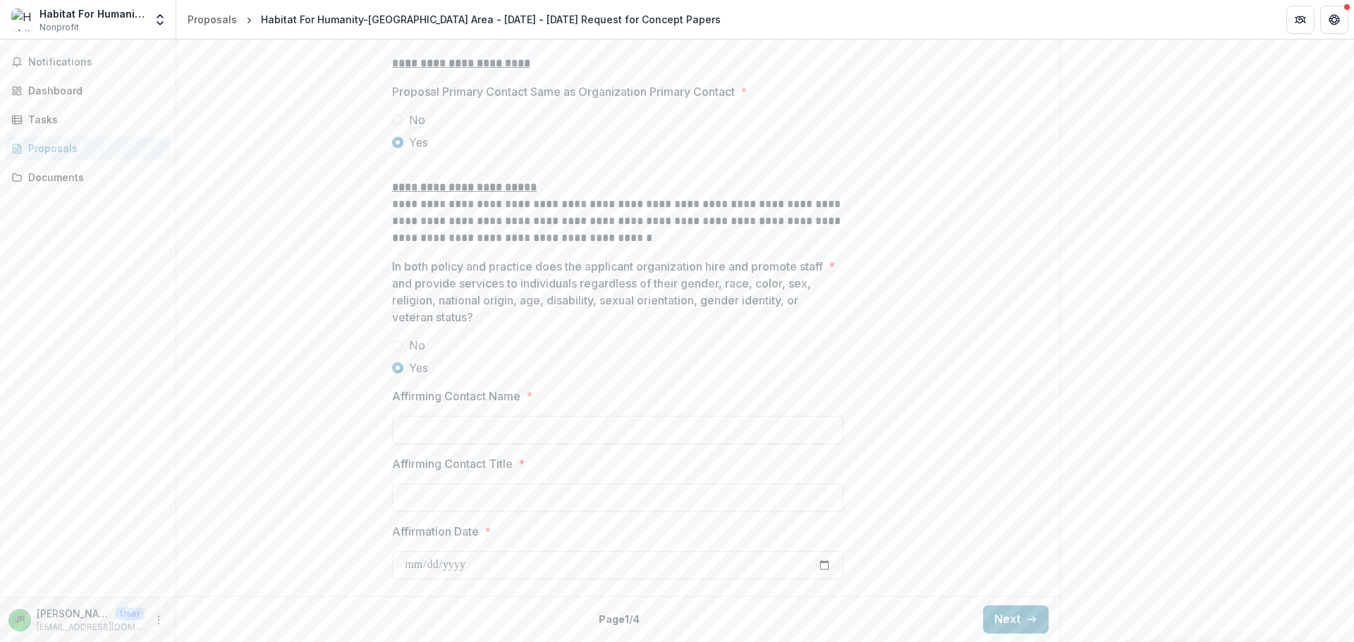
click at [503, 427] on input "Affirming Contact Name *" at bounding box center [617, 430] width 451 height 28
type input "*********"
type input "**********"
click at [1012, 621] on button "Next" at bounding box center [1016, 620] width 66 height 28
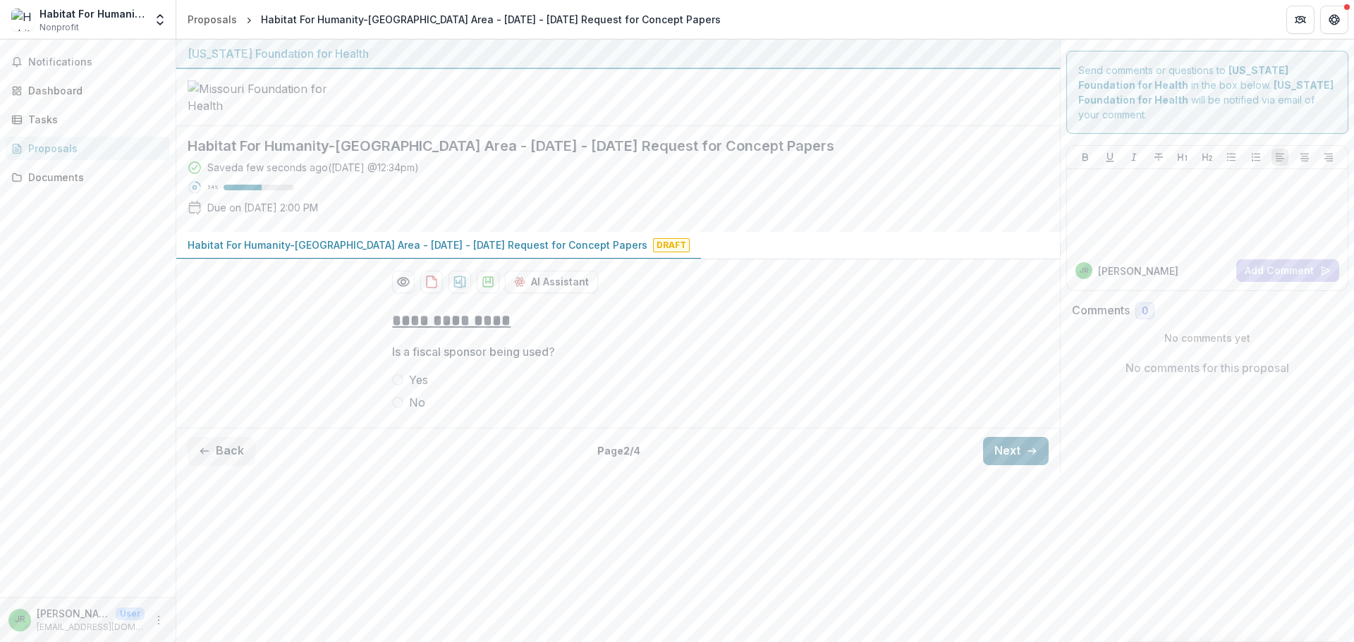
scroll to position [0, 0]
drag, startPoint x: 397, startPoint y: 511, endPoint x: 570, endPoint y: 513, distance: 172.8
click at [398, 408] on span at bounding box center [397, 402] width 11 height 11
click at [1000, 465] on button "Next" at bounding box center [1016, 451] width 66 height 28
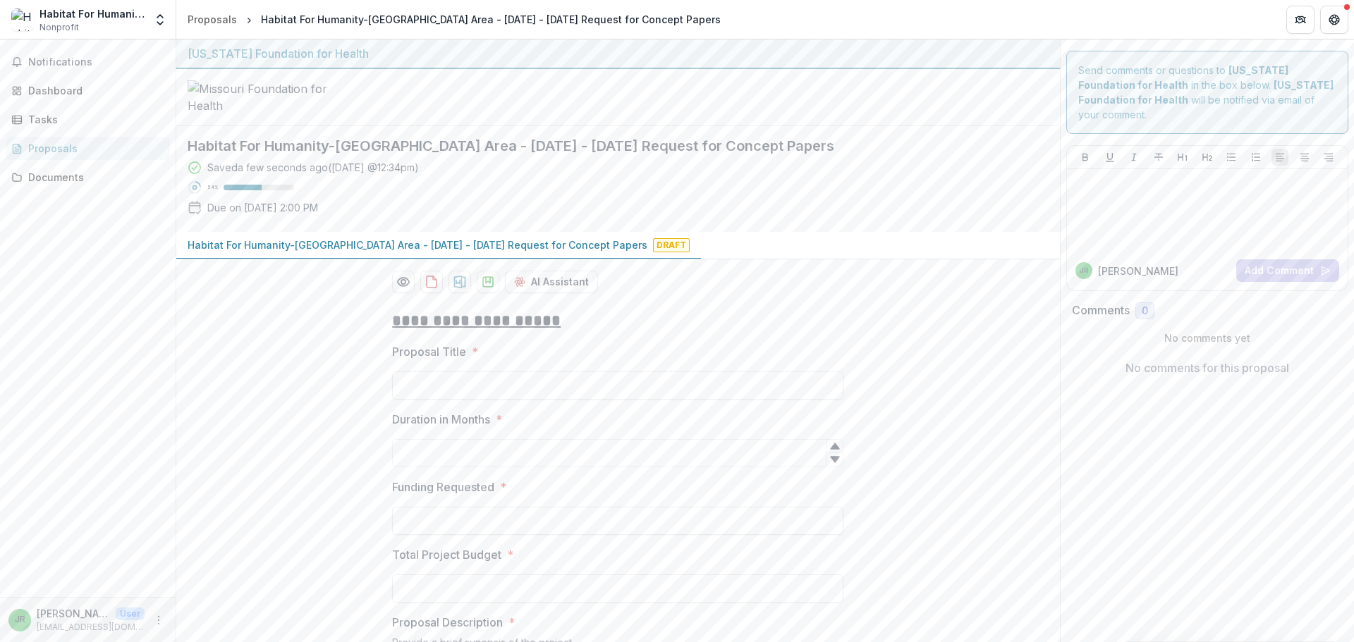
scroll to position [71, 0]
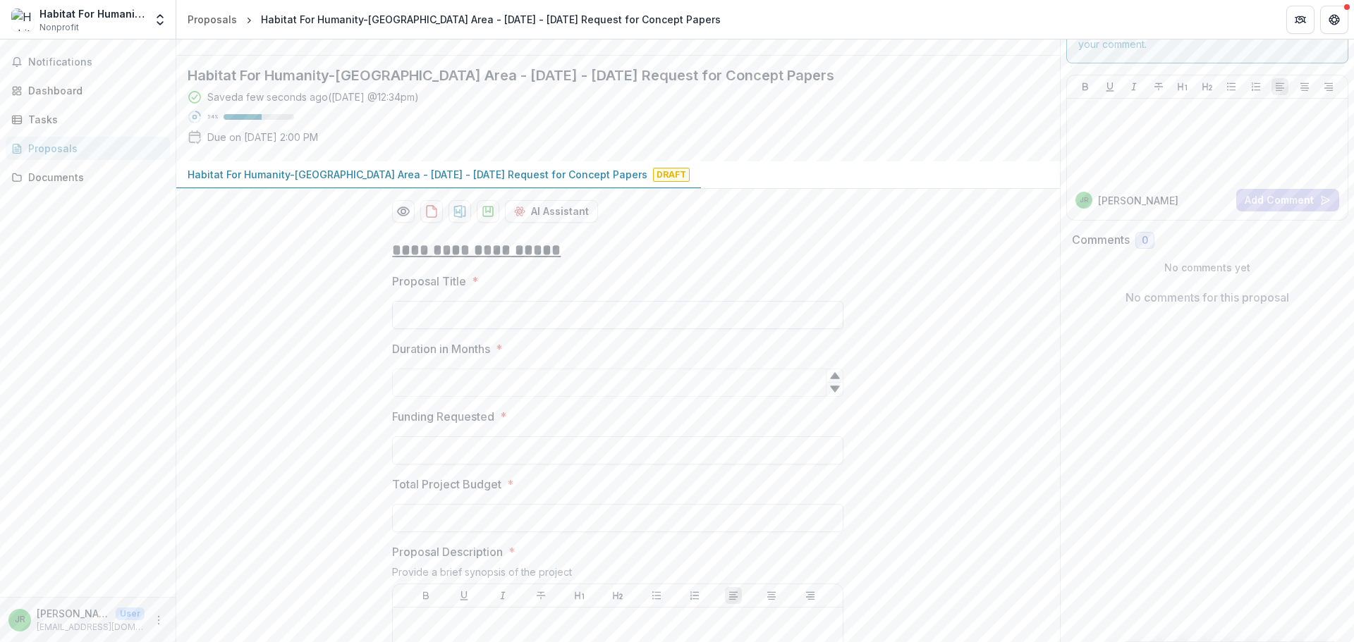
click at [560, 329] on input "Proposal Title *" at bounding box center [617, 315] width 451 height 28
type input "**********"
type input "**"
click at [495, 465] on input "Funding Requested *" at bounding box center [617, 451] width 451 height 28
type input "********"
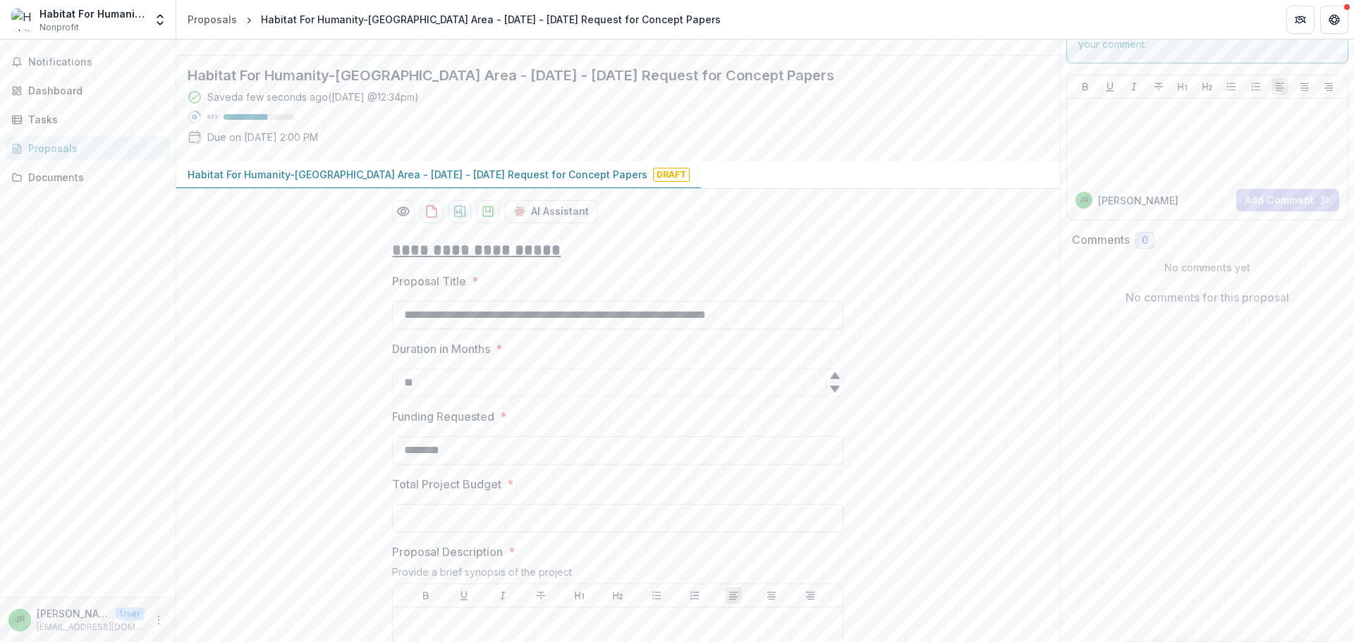
click at [439, 532] on input "Total Project Budget *" at bounding box center [617, 518] width 451 height 28
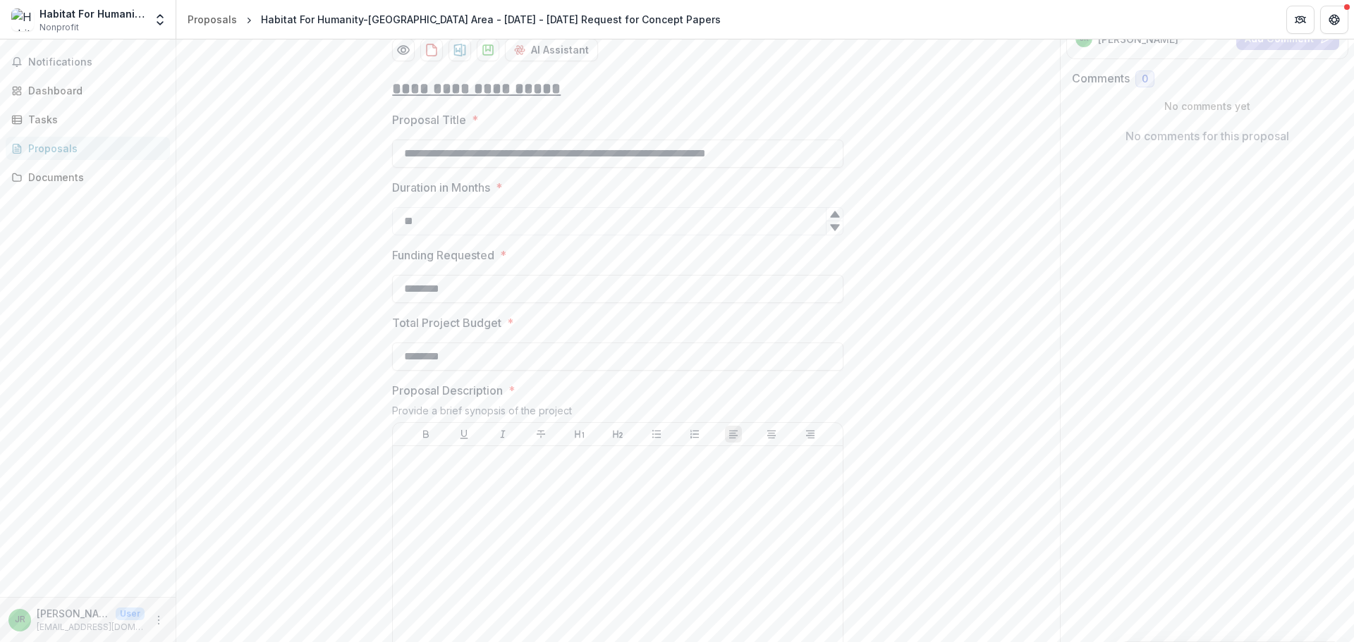
scroll to position [353, 0]
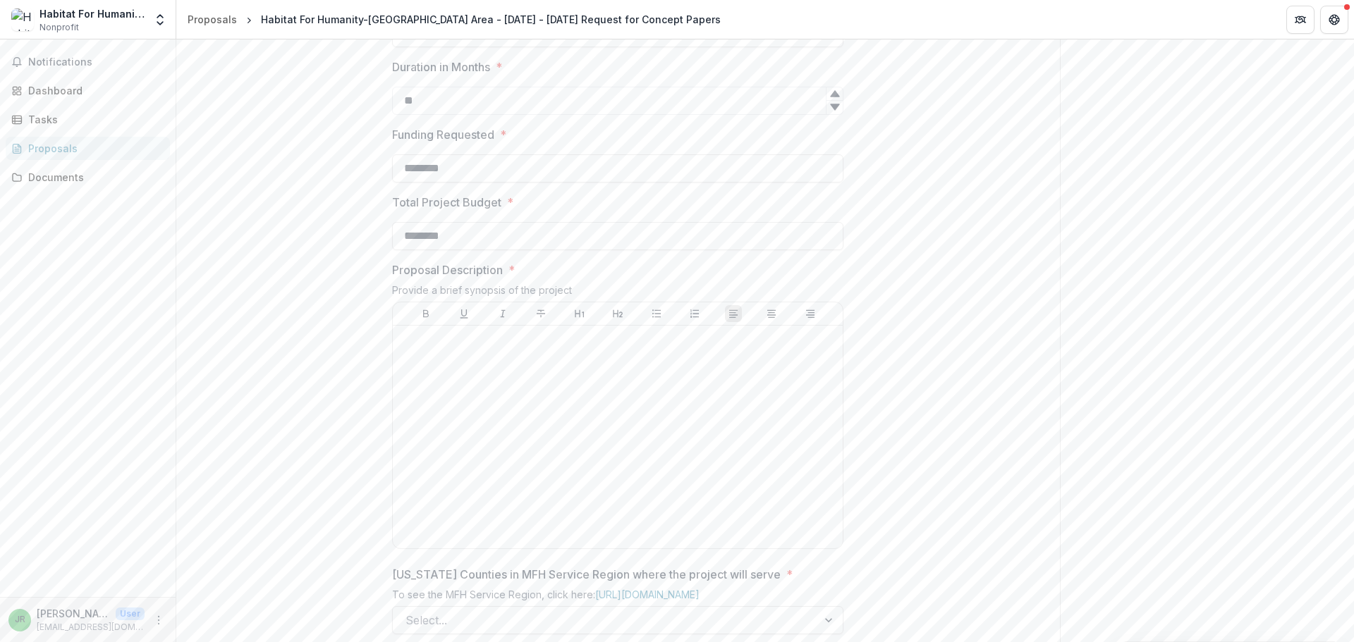
type input "********"
click at [463, 483] on div at bounding box center [617, 437] width 439 height 212
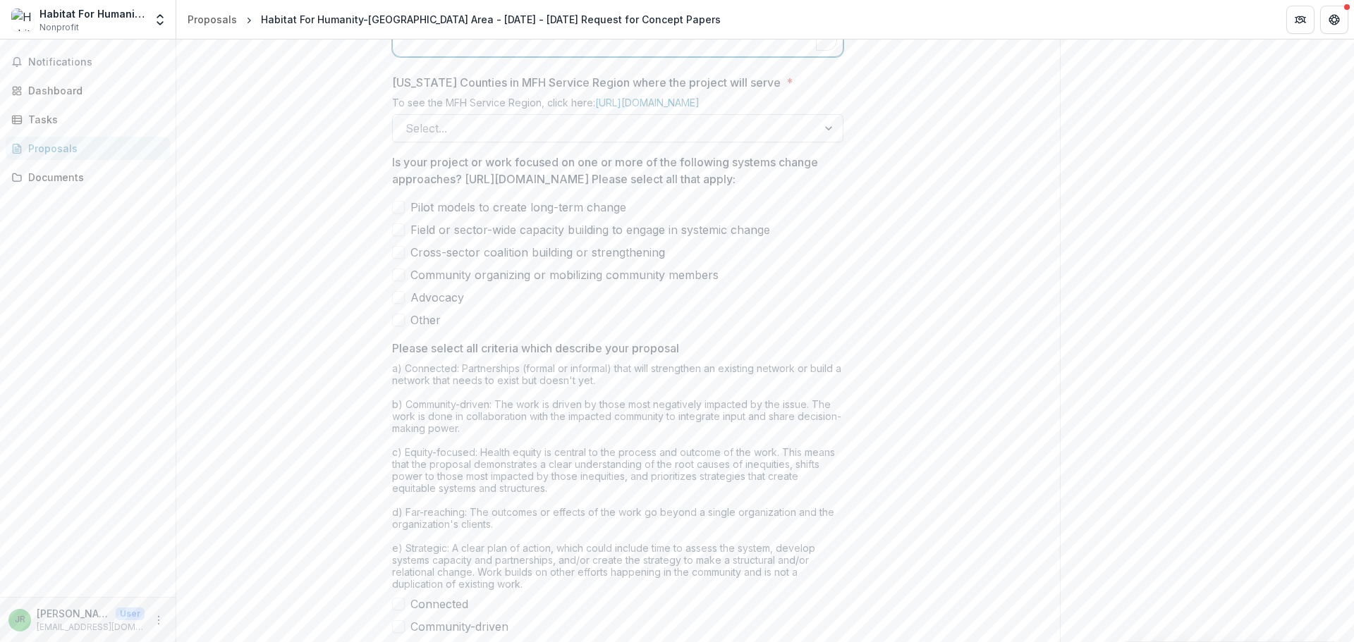
scroll to position [846, 0]
click at [586, 137] on div at bounding box center [605, 127] width 399 height 20
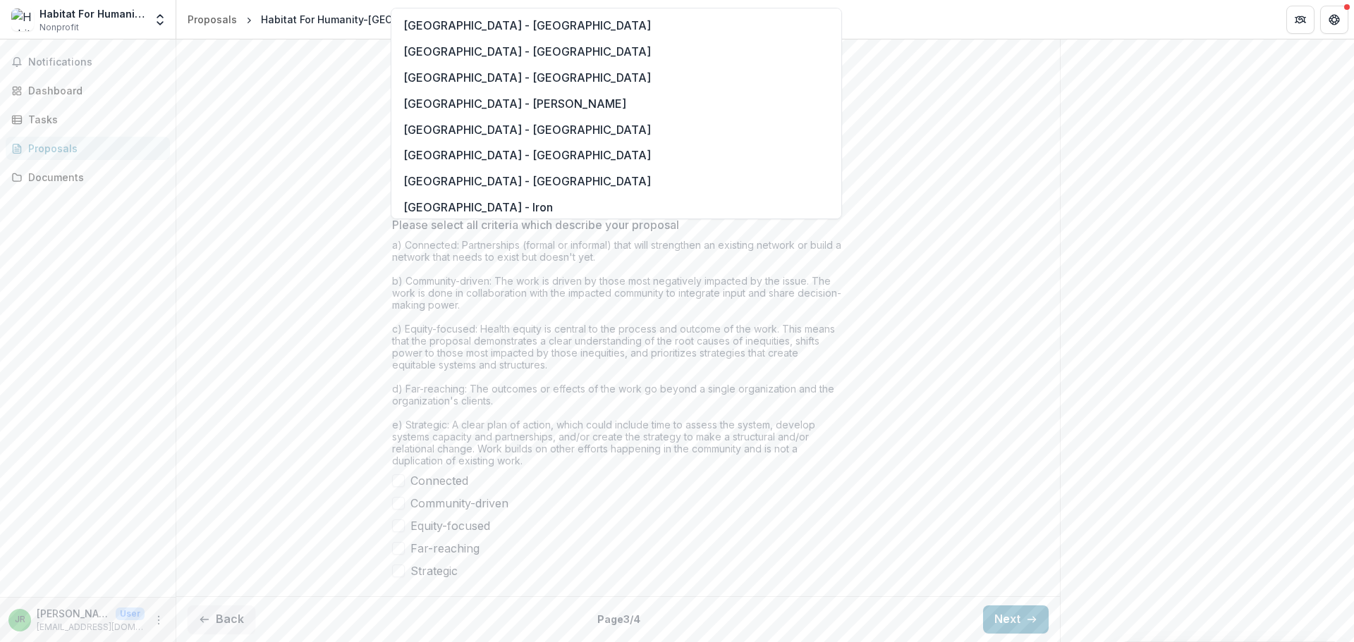
scroll to position [1199, 0]
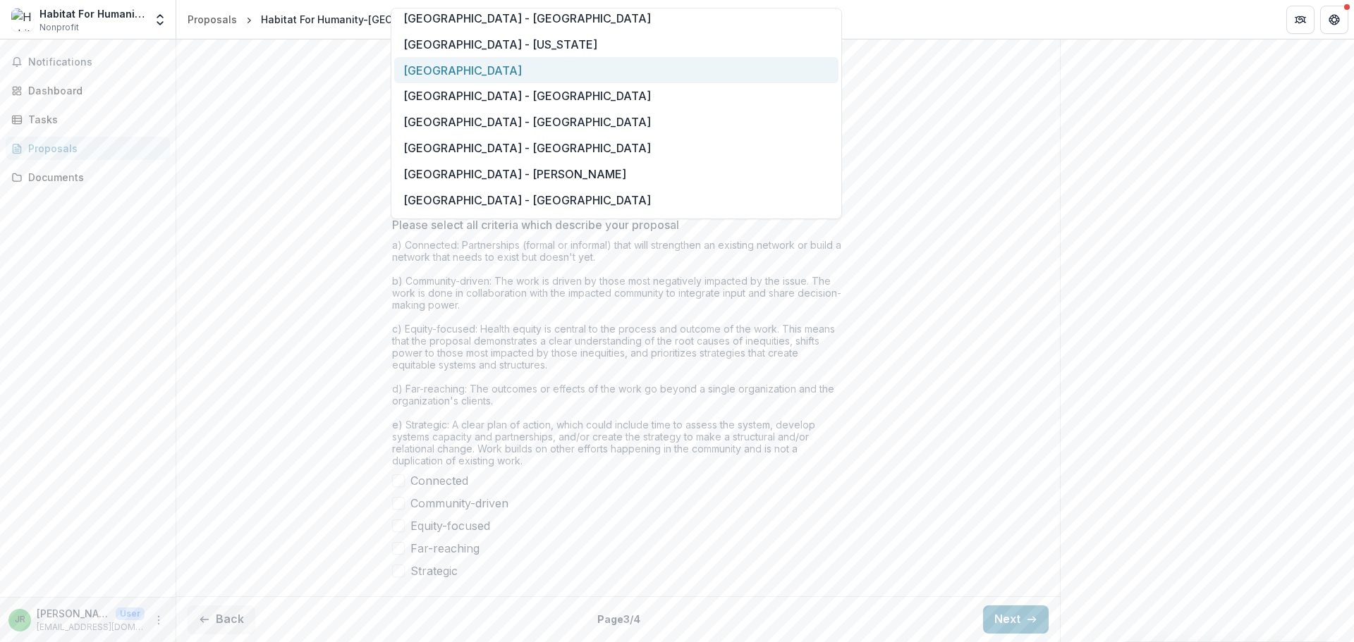
click at [527, 73] on div "[GEOGRAPHIC_DATA]" at bounding box center [616, 70] width 444 height 26
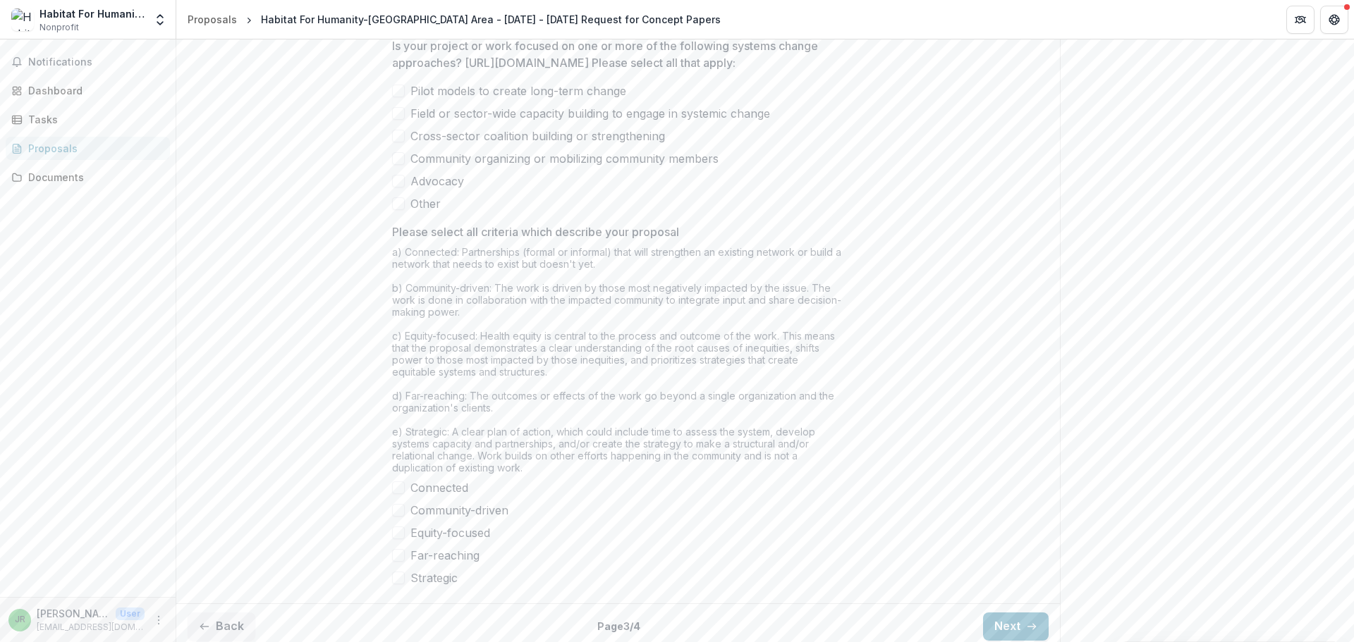
scroll to position [966, 0]
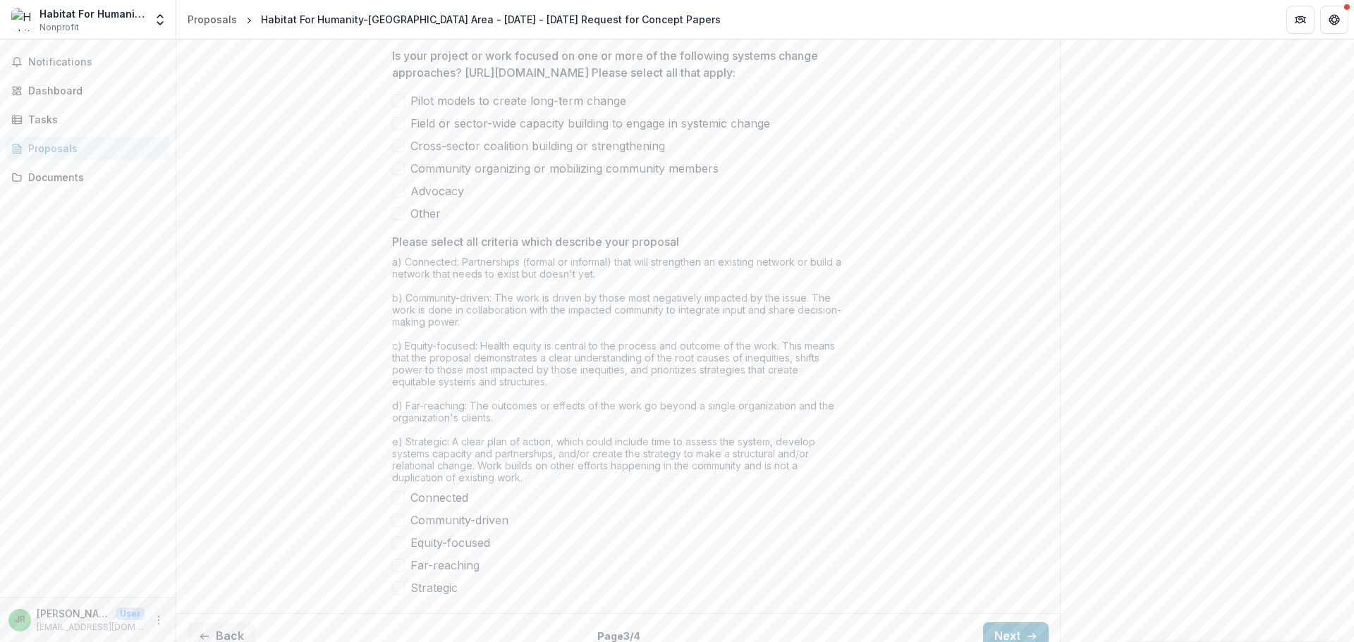
click at [398, 107] on span at bounding box center [398, 101] width 13 height 13
click at [403, 130] on span at bounding box center [398, 123] width 13 height 13
click at [395, 152] on span at bounding box center [398, 146] width 13 height 13
click at [398, 175] on span at bounding box center [398, 168] width 13 height 13
click at [403, 197] on span at bounding box center [398, 191] width 13 height 13
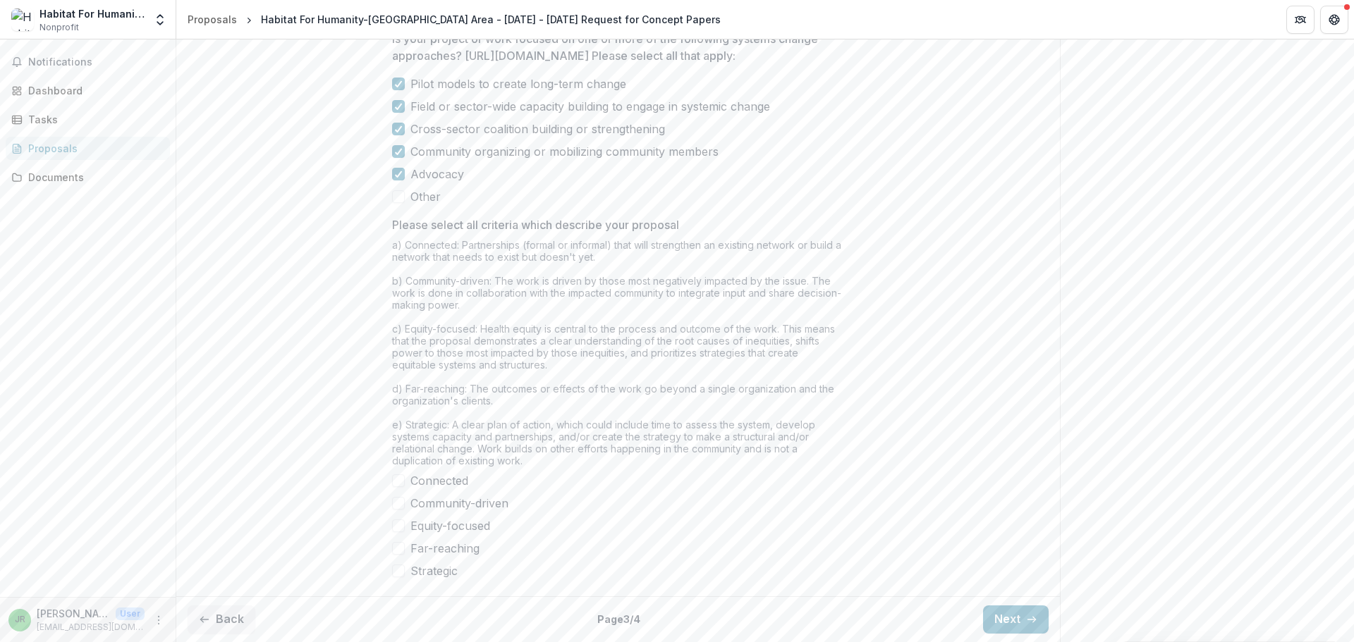
scroll to position [1107, 0]
click at [398, 484] on span at bounding box center [398, 481] width 13 height 13
click at [400, 505] on span at bounding box center [398, 503] width 13 height 13
click at [396, 527] on span at bounding box center [398, 526] width 13 height 13
click at [397, 552] on span at bounding box center [398, 548] width 13 height 13
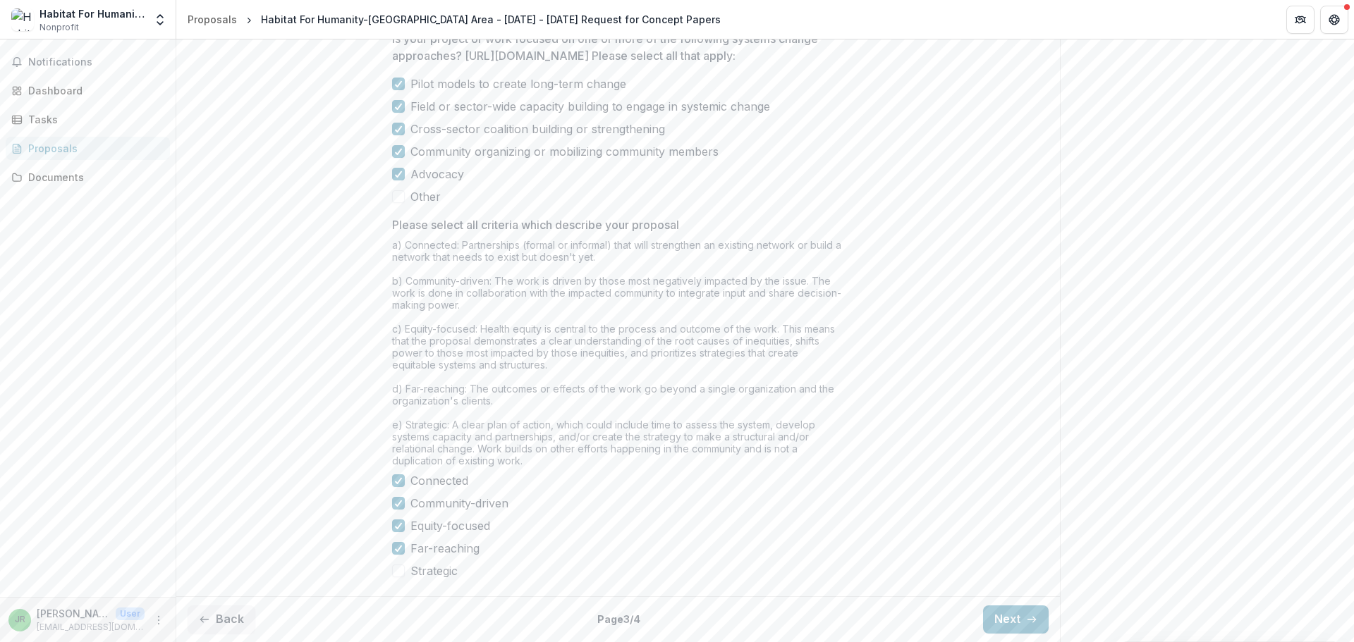
click at [397, 571] on span at bounding box center [398, 571] width 13 height 13
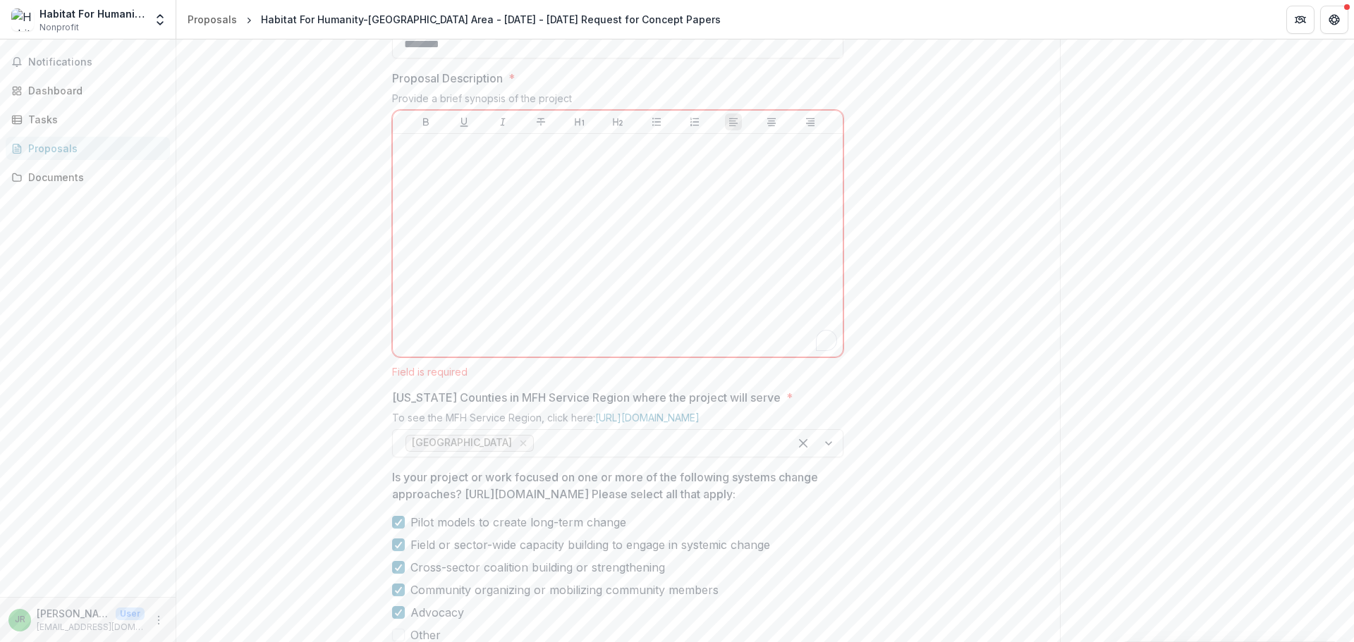
scroll to position [543, 0]
click at [494, 327] on div "To enrich screen reader interactions, please activate Accessibility in Grammarl…" at bounding box center [617, 247] width 439 height 212
click at [542, 314] on div "To enrich screen reader interactions, please activate Accessibility in Grammarl…" at bounding box center [617, 247] width 439 height 212
paste div "To enrich screen reader interactions, please activate Accessibility in Grammarl…"
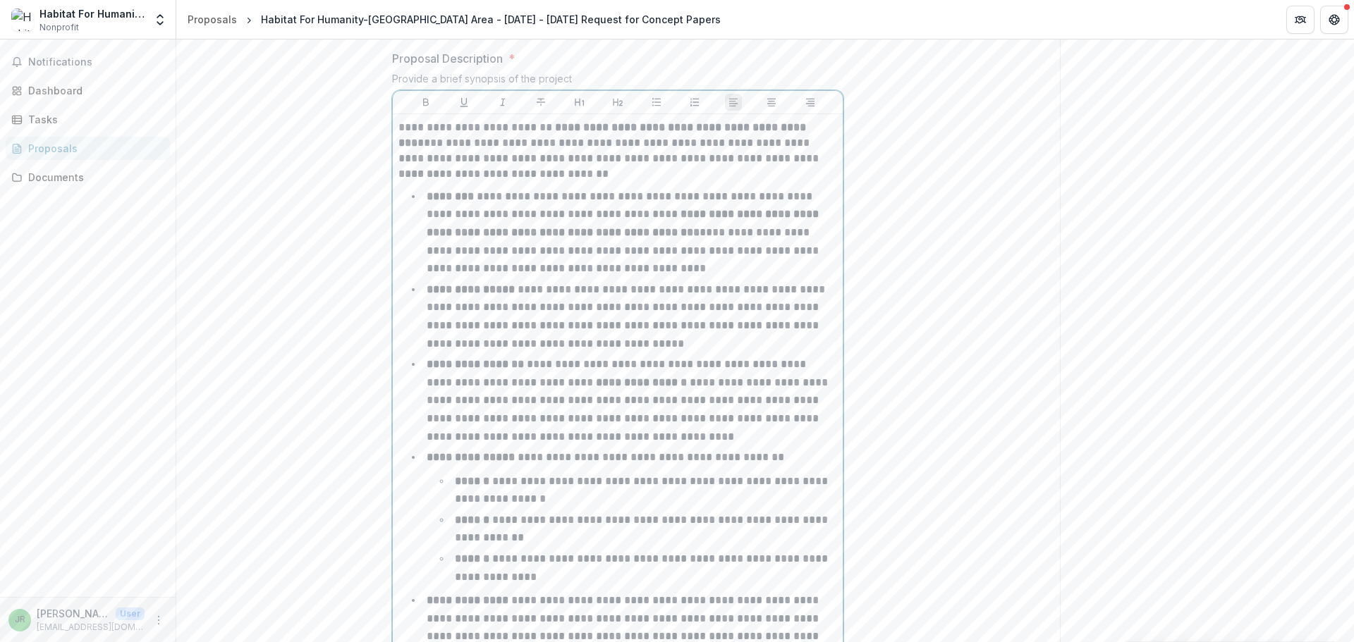
scroll to position [412, 0]
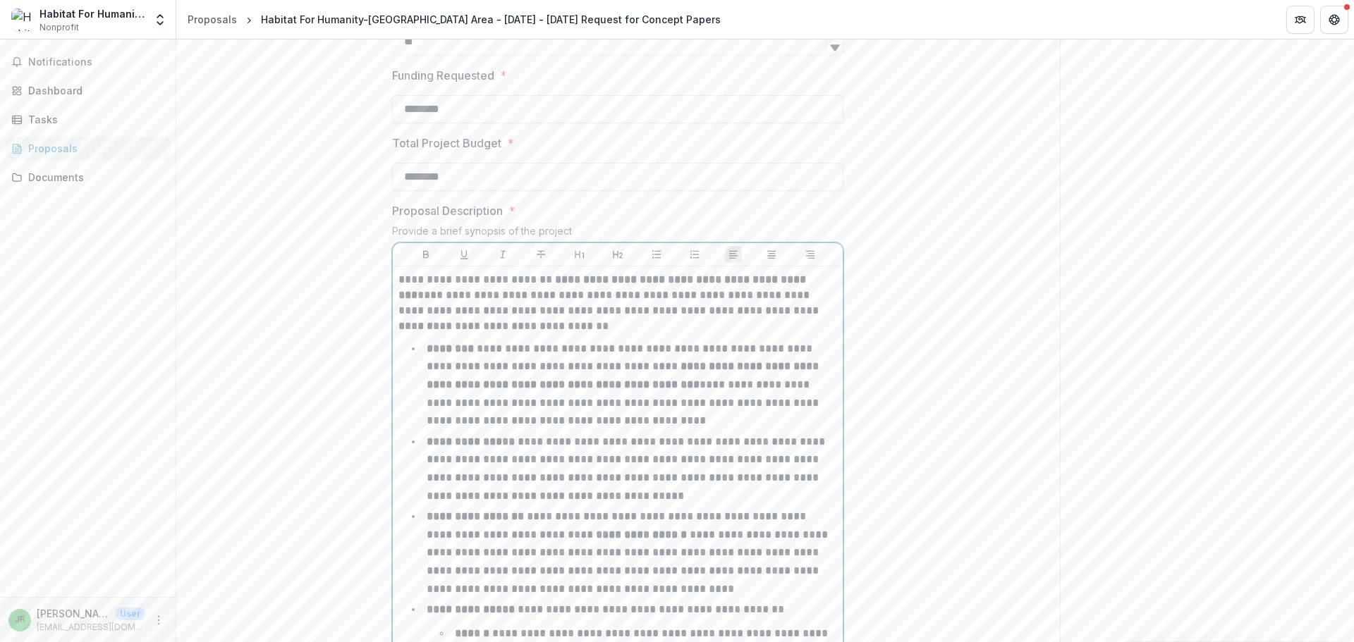
click at [401, 319] on p "**********" at bounding box center [617, 295] width 439 height 47
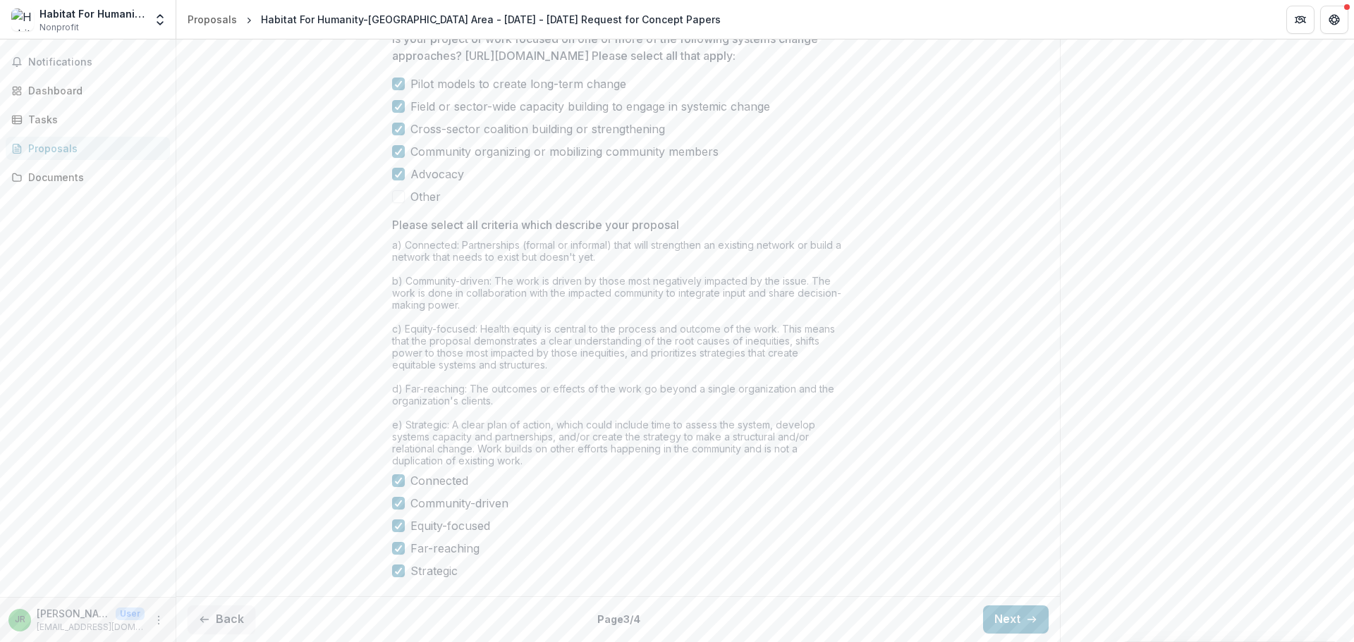
scroll to position [1443, 0]
click at [1005, 620] on button "Next" at bounding box center [1016, 620] width 66 height 28
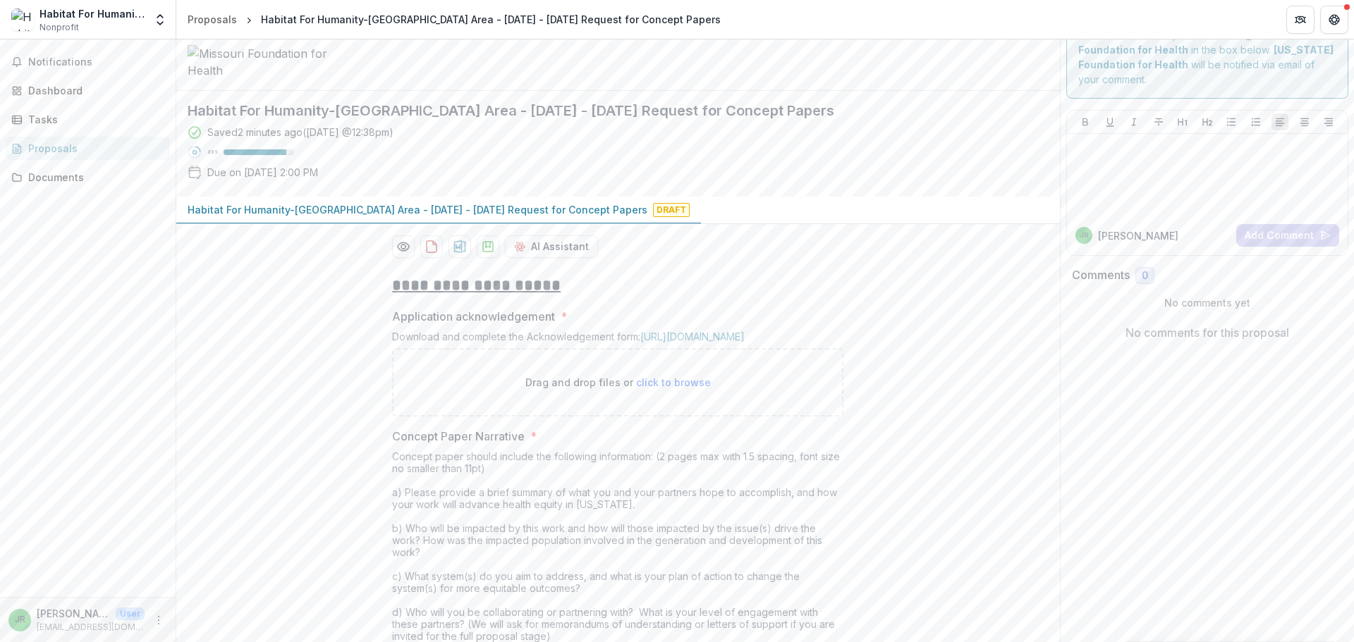
scroll to position [0, 0]
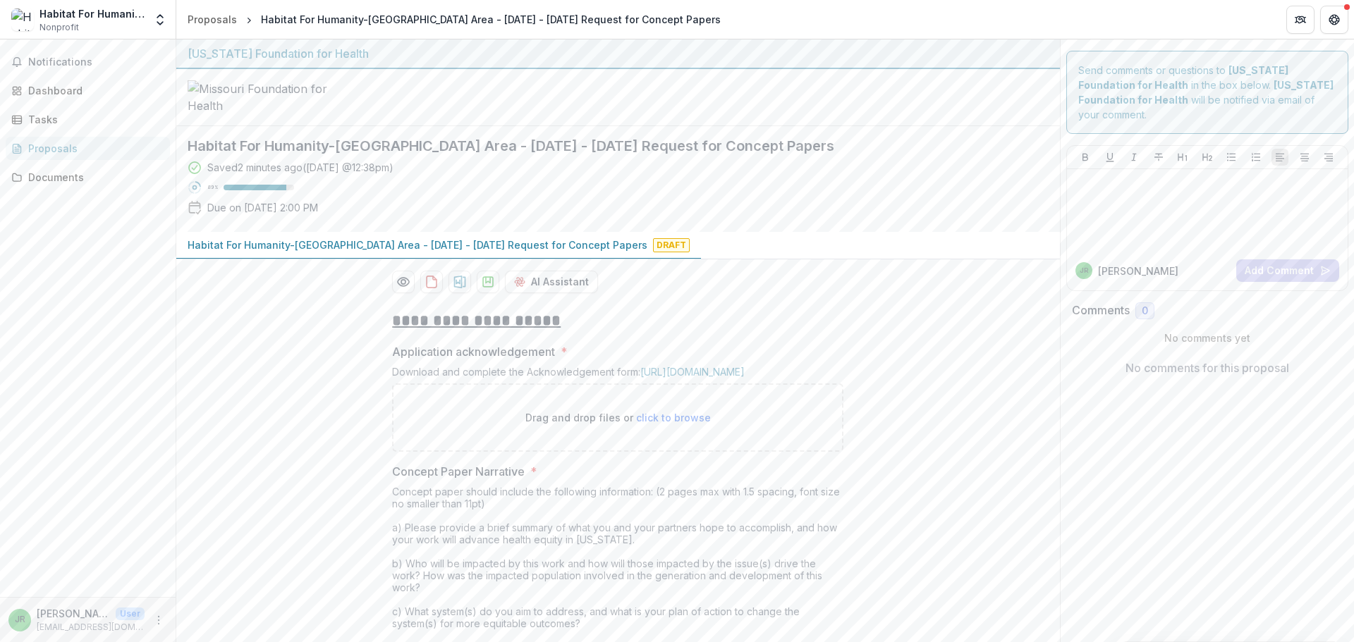
click at [114, 12] on div "Habitat For Humanity-[GEOGRAPHIC_DATA]" at bounding box center [91, 13] width 105 height 15
click at [161, 19] on icon "Open entity switcher" at bounding box center [160, 20] width 14 height 14
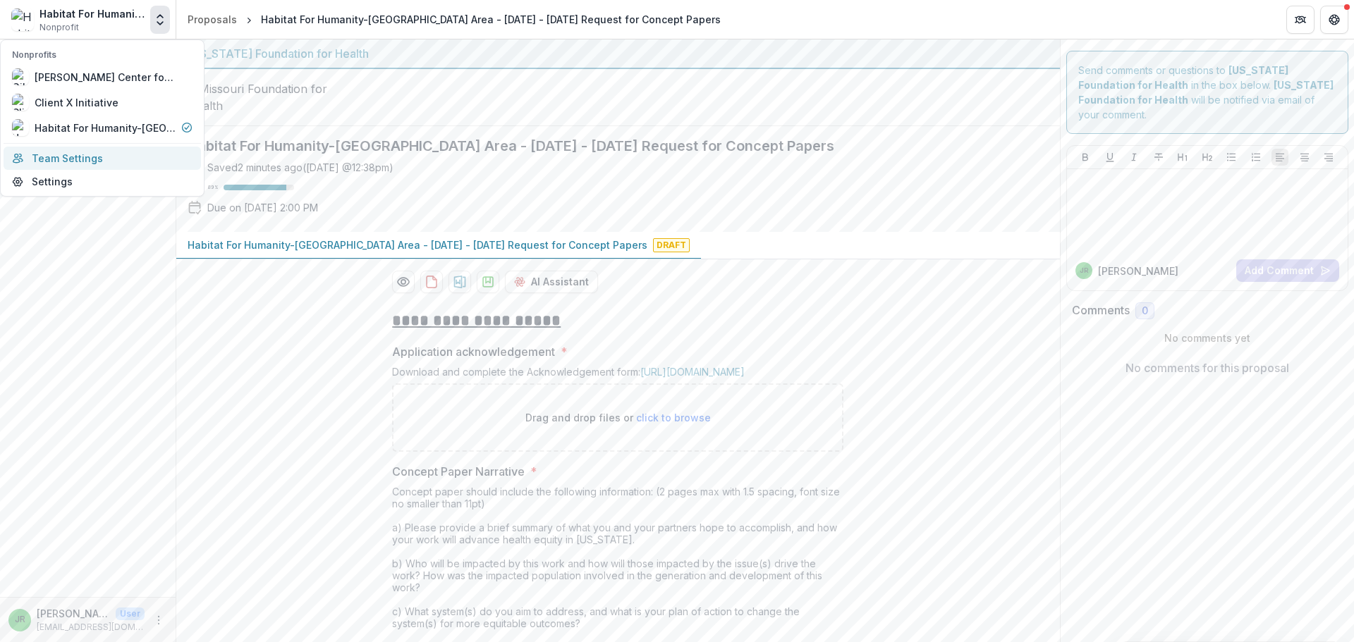
click at [78, 161] on link "Team Settings" at bounding box center [102, 158] width 197 height 23
